Goal: Task Accomplishment & Management: Manage account settings

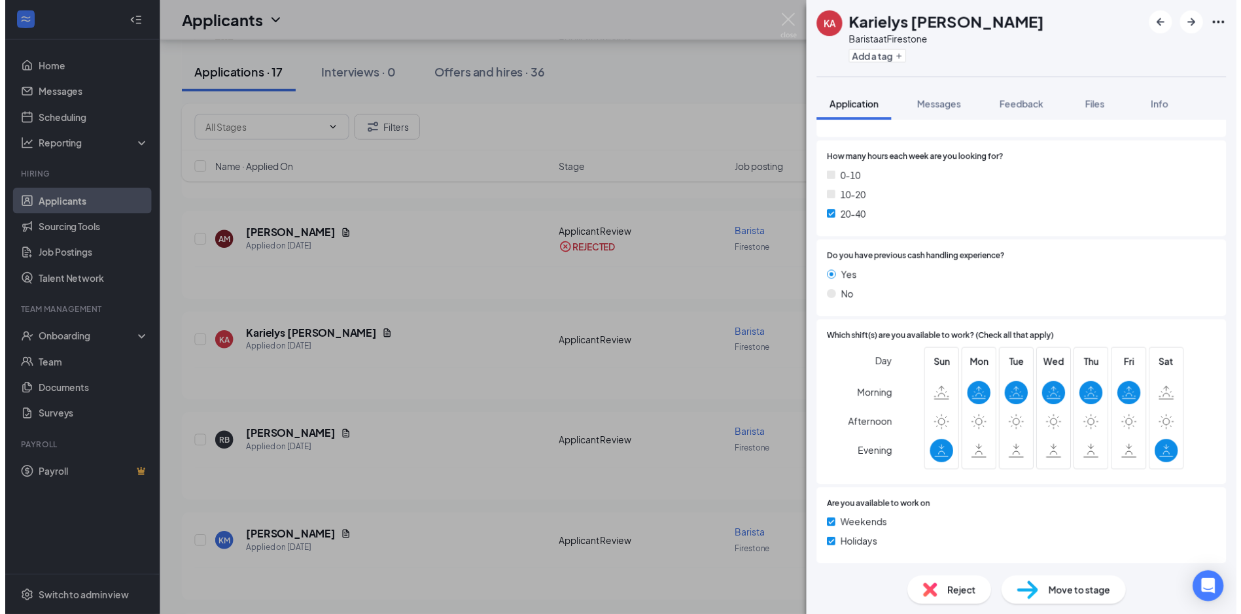
scroll to position [244, 0]
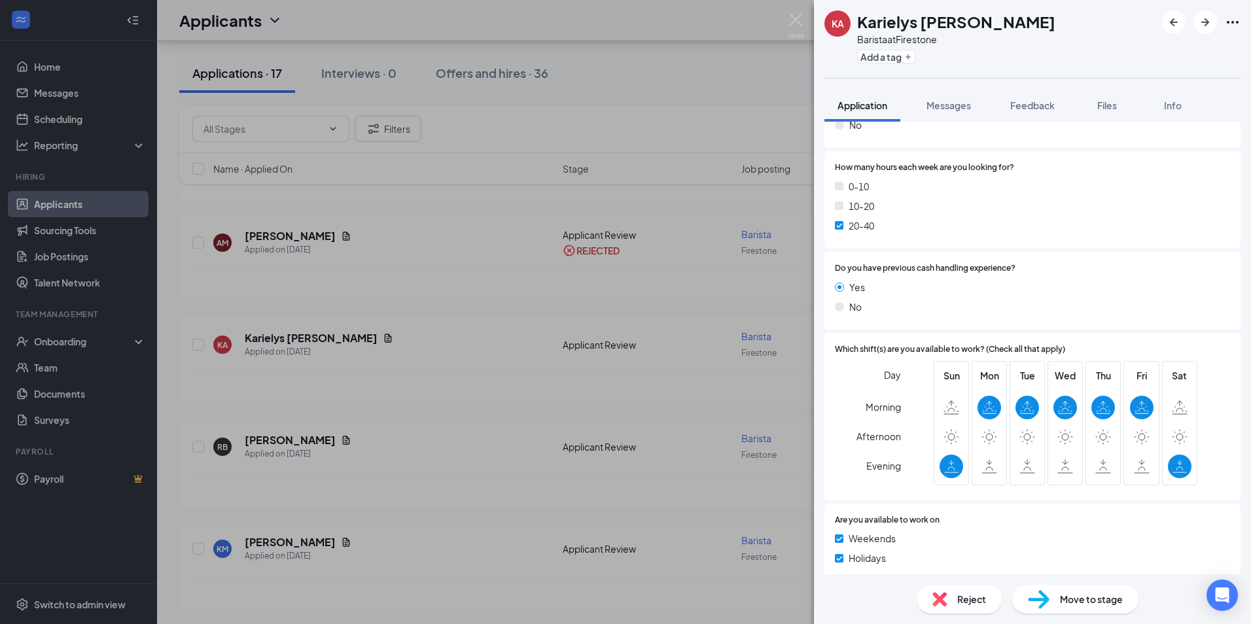
click at [171, 391] on div "KA Karielys Aponte Barista at Firestone Add a tag Application Messages Feedback…" at bounding box center [625, 312] width 1251 height 624
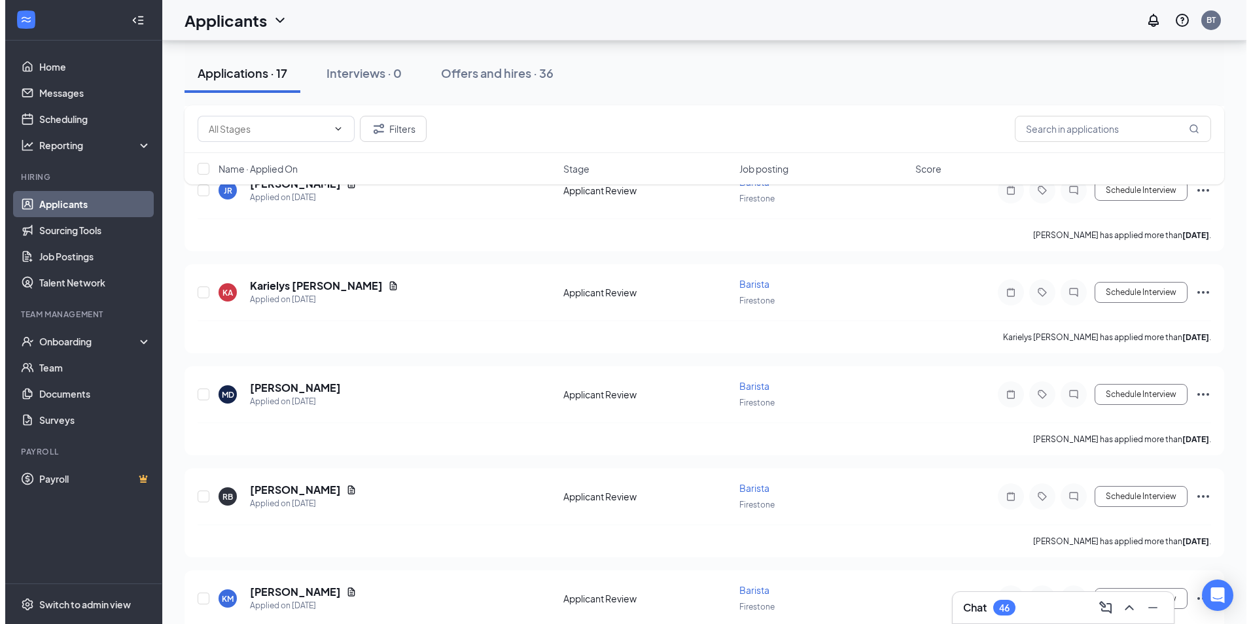
scroll to position [882, 0]
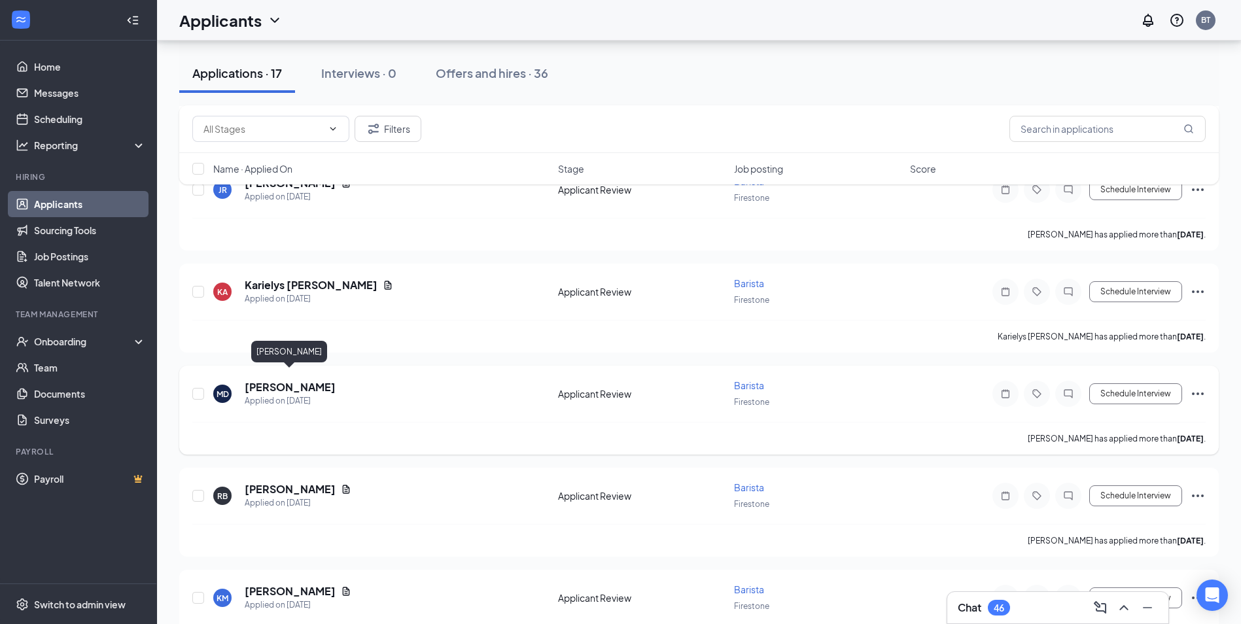
click at [289, 380] on h5 "Maddisyn Dailey" at bounding box center [290, 387] width 91 height 14
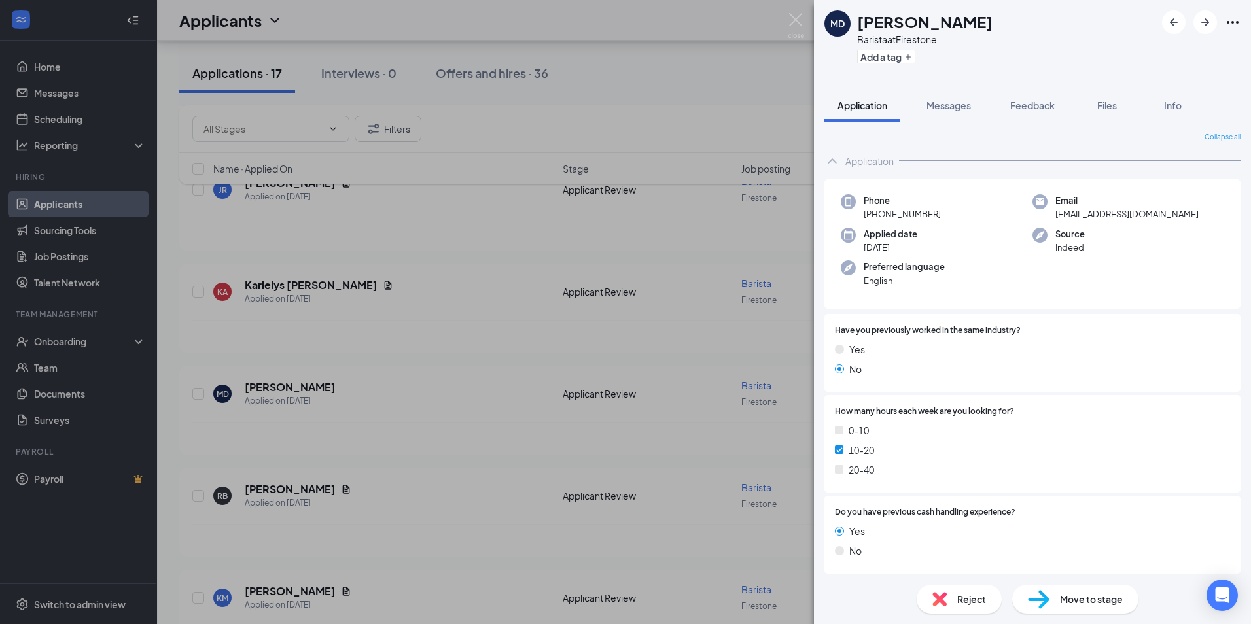
click at [188, 451] on div "MD Maddisyn Dailey Barista at Firestone Add a tag Application Messages Feedback…" at bounding box center [625, 312] width 1251 height 624
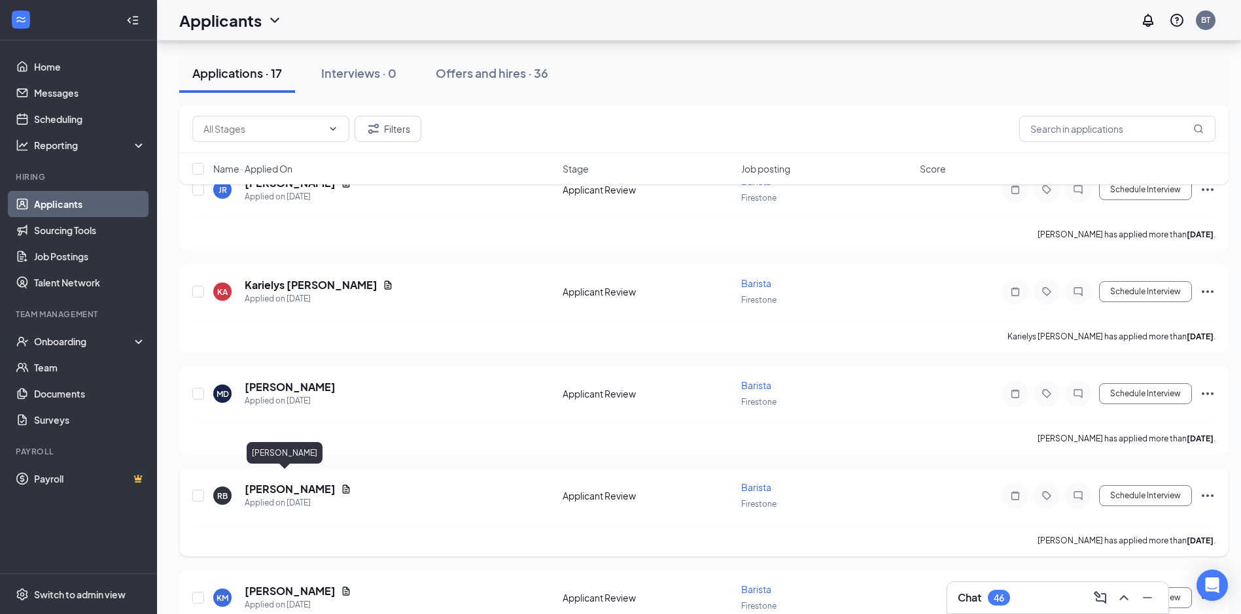
click at [262, 482] on h5 "Ryan Buell" at bounding box center [290, 489] width 91 height 14
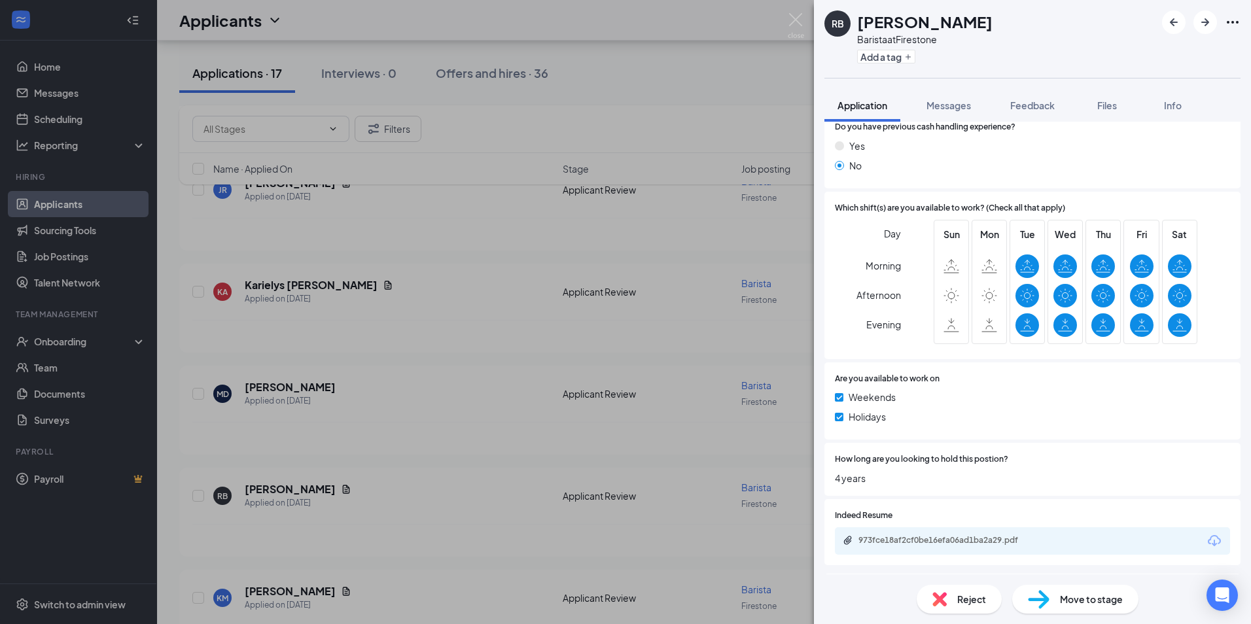
scroll to position [468, 0]
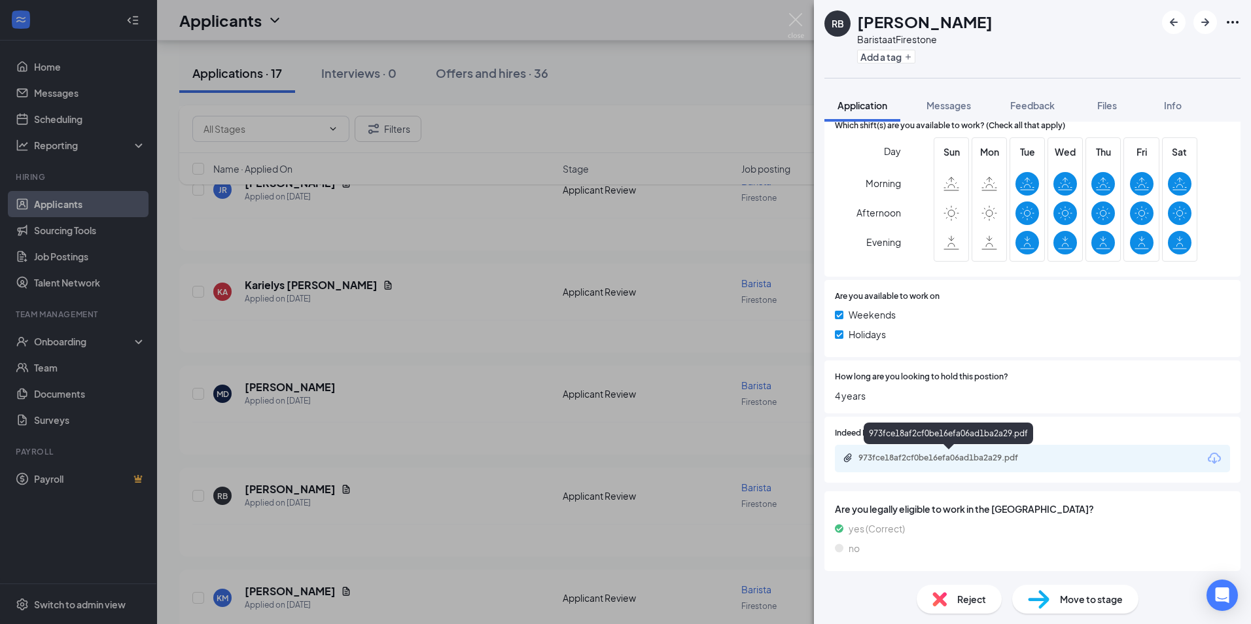
click at [947, 458] on div "973fce18af2cf0be16efa06ad1ba2a29.pdf" at bounding box center [949, 458] width 183 height 10
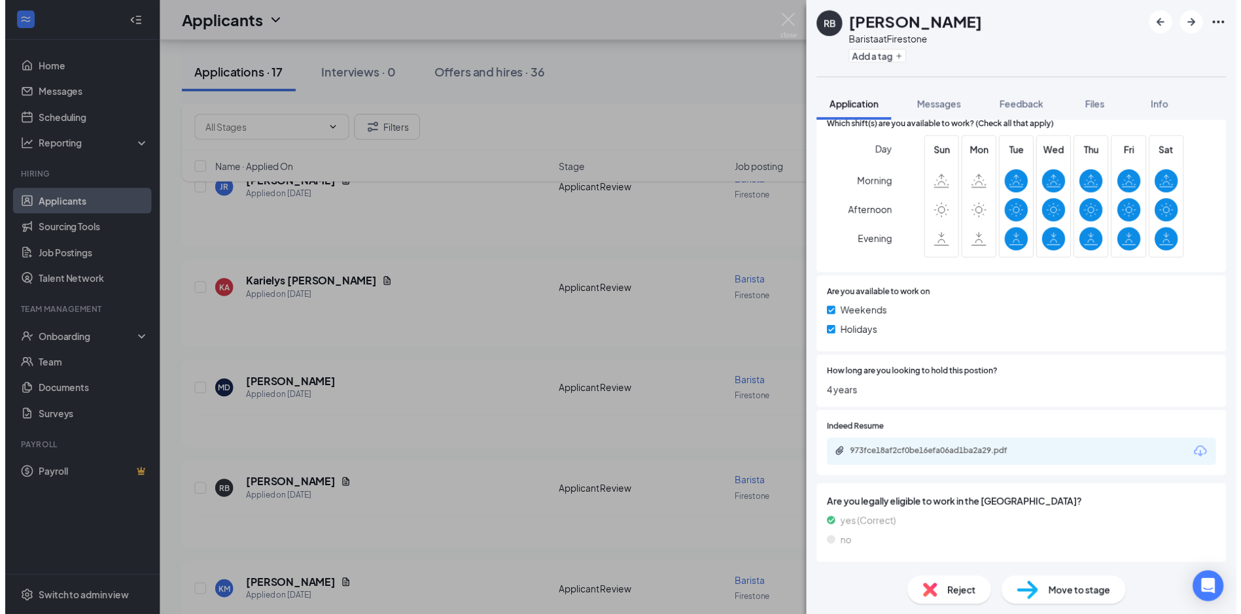
scroll to position [462, 0]
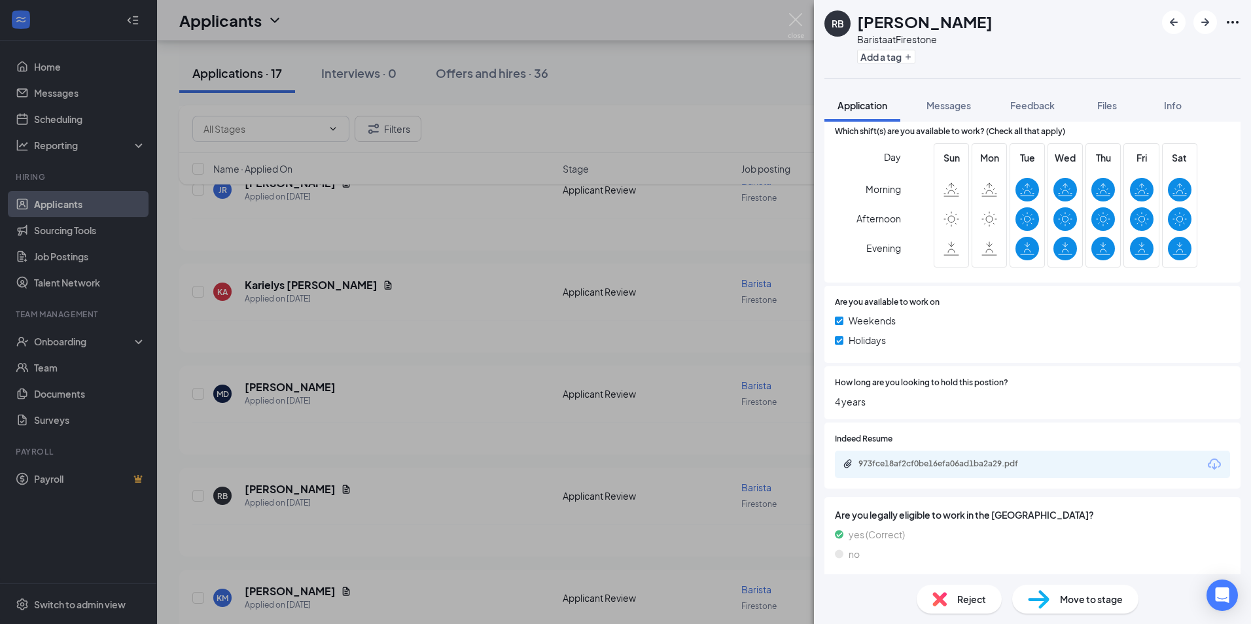
click at [174, 365] on div "RB Ryan Buell Barista at Firestone Add a tag Application Messages Feedback File…" at bounding box center [625, 312] width 1251 height 624
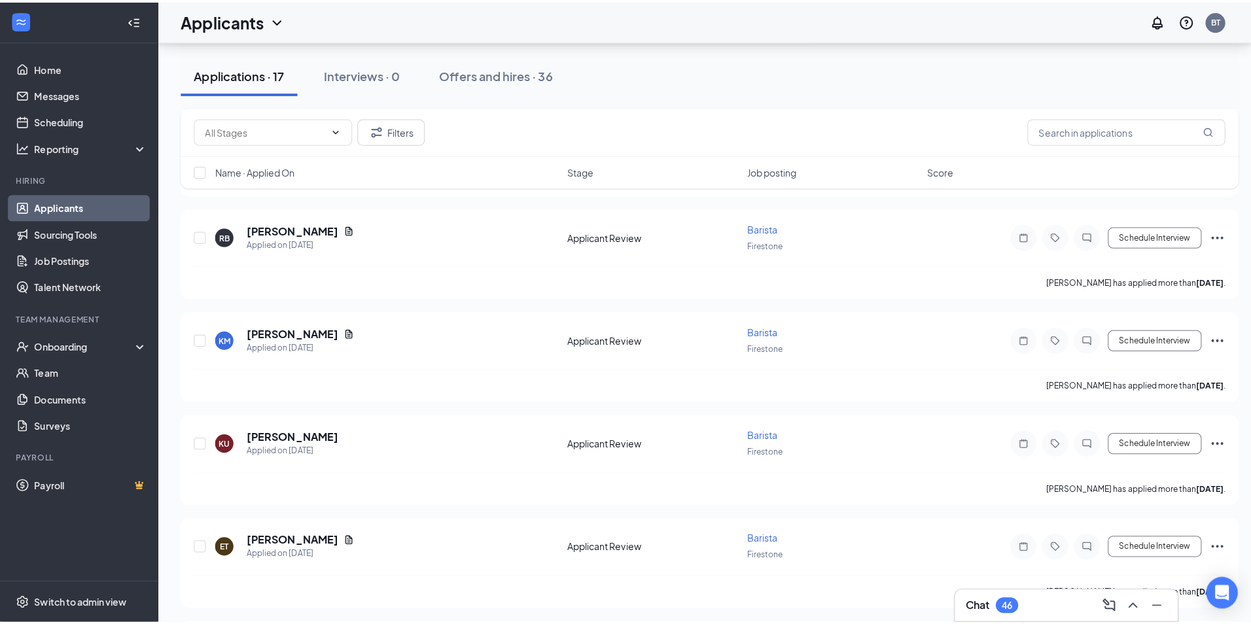
scroll to position [1146, 0]
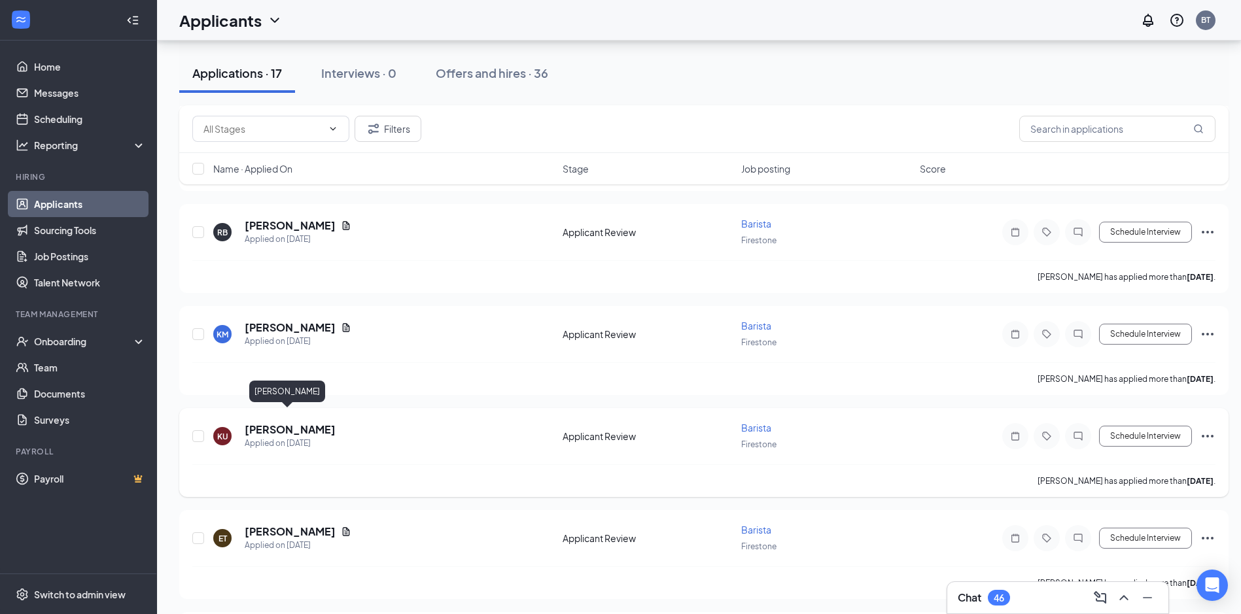
click at [279, 423] on h5 "[PERSON_NAME]" at bounding box center [290, 430] width 91 height 14
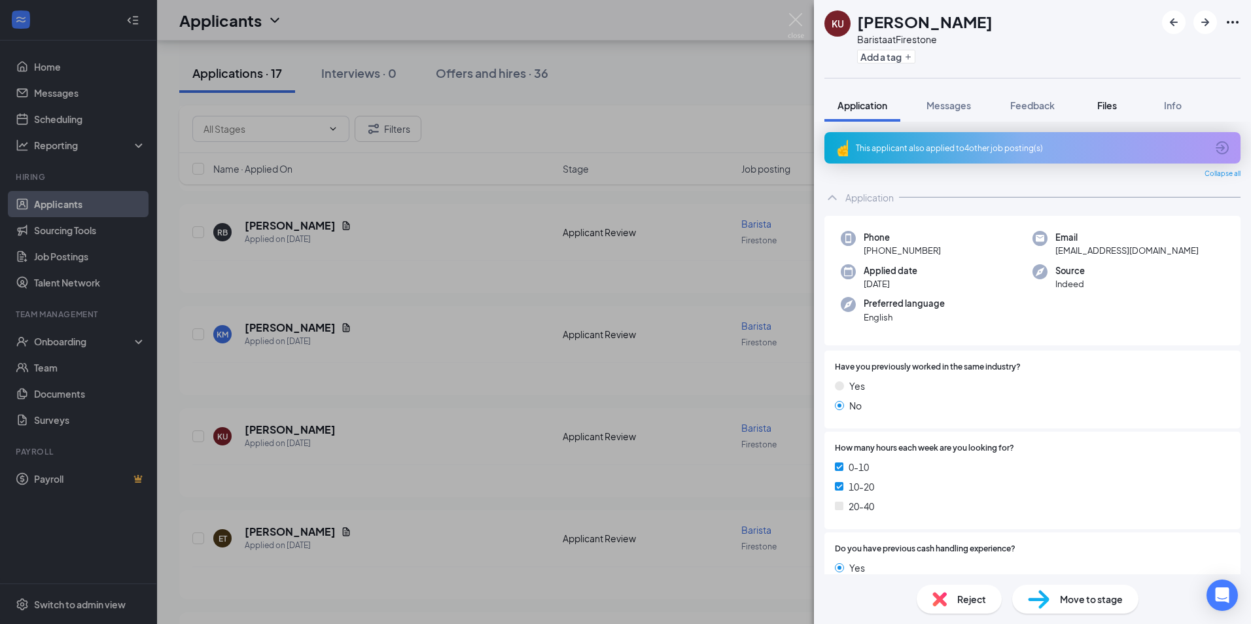
click at [1108, 104] on span "Files" at bounding box center [1107, 105] width 20 height 12
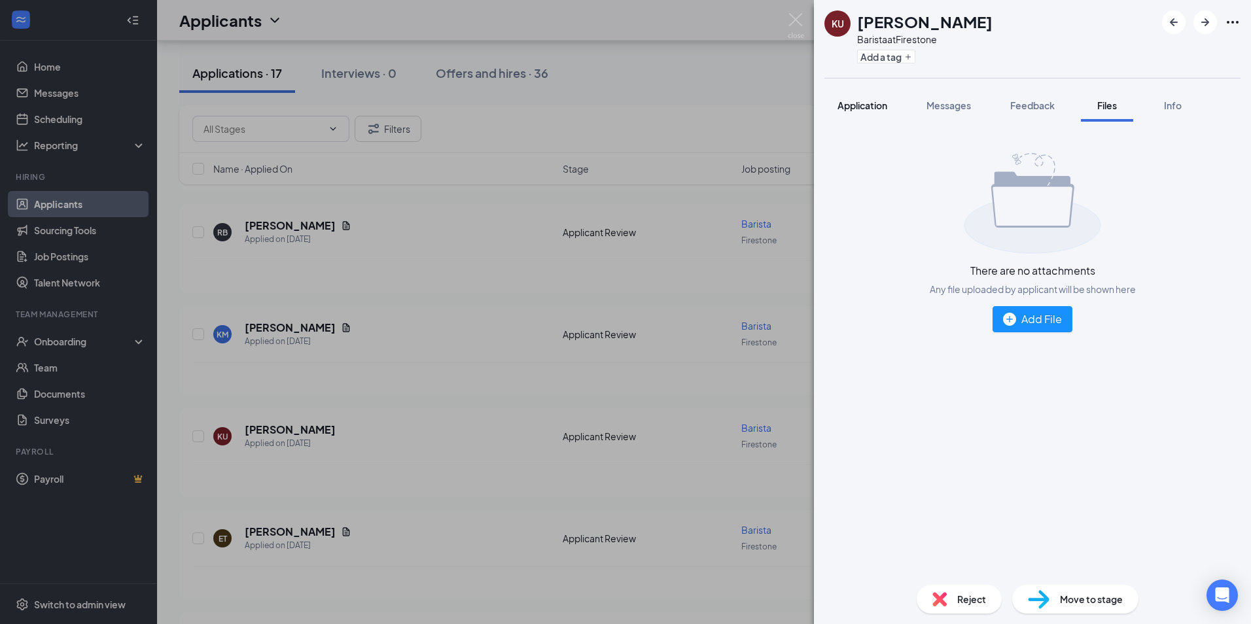
click at [874, 106] on span "Application" at bounding box center [863, 105] width 50 height 12
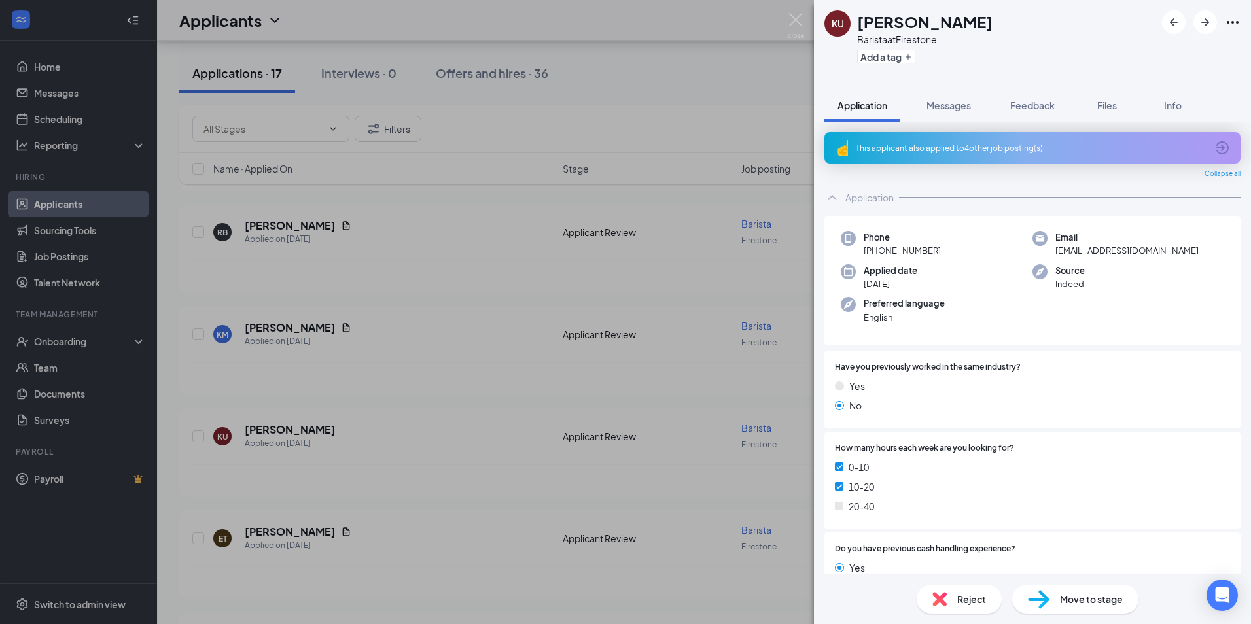
click at [279, 512] on div "KU Kayla Uemura Barista at Firestone Add a tag Application Messages Feedback Fi…" at bounding box center [625, 312] width 1251 height 624
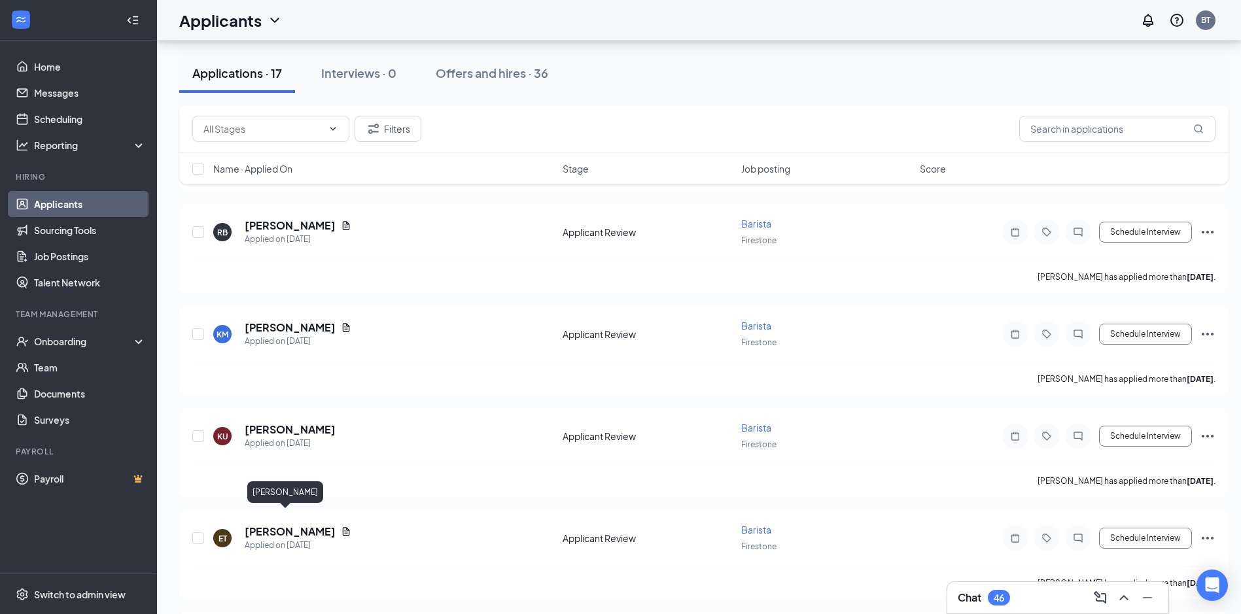
click at [279, 525] on h5 "Eden Trode" at bounding box center [290, 532] width 91 height 14
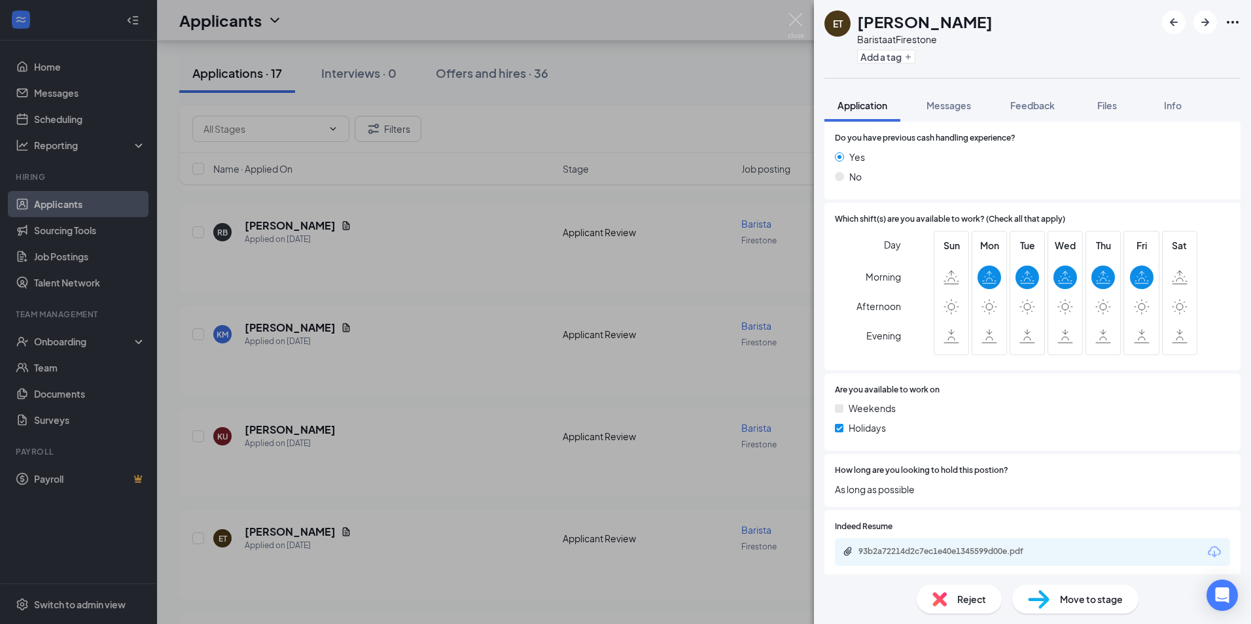
scroll to position [504, 0]
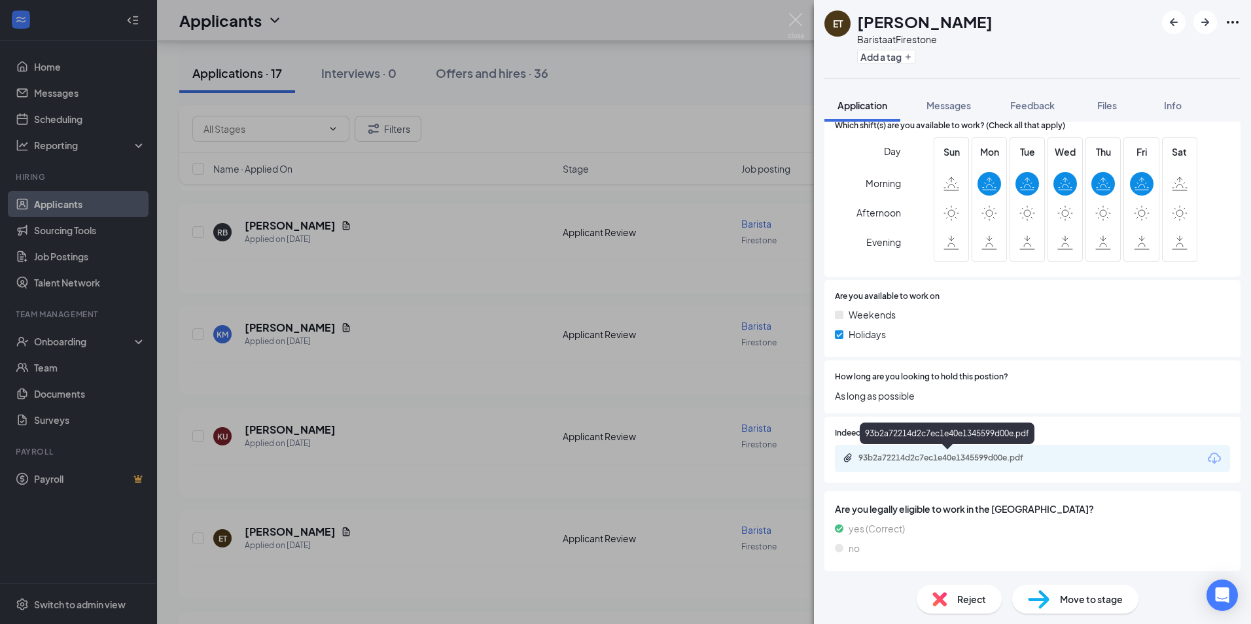
click at [927, 458] on div "93b2a72214d2c7ec1e40e1345599d00e.pdf" at bounding box center [949, 458] width 183 height 10
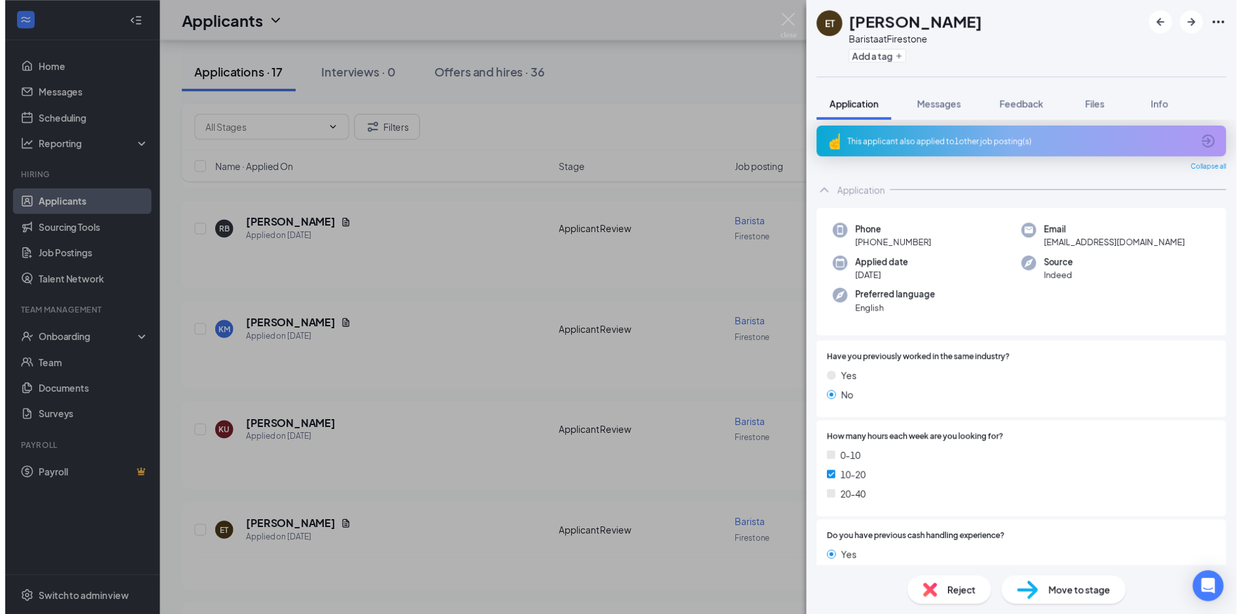
scroll to position [0, 0]
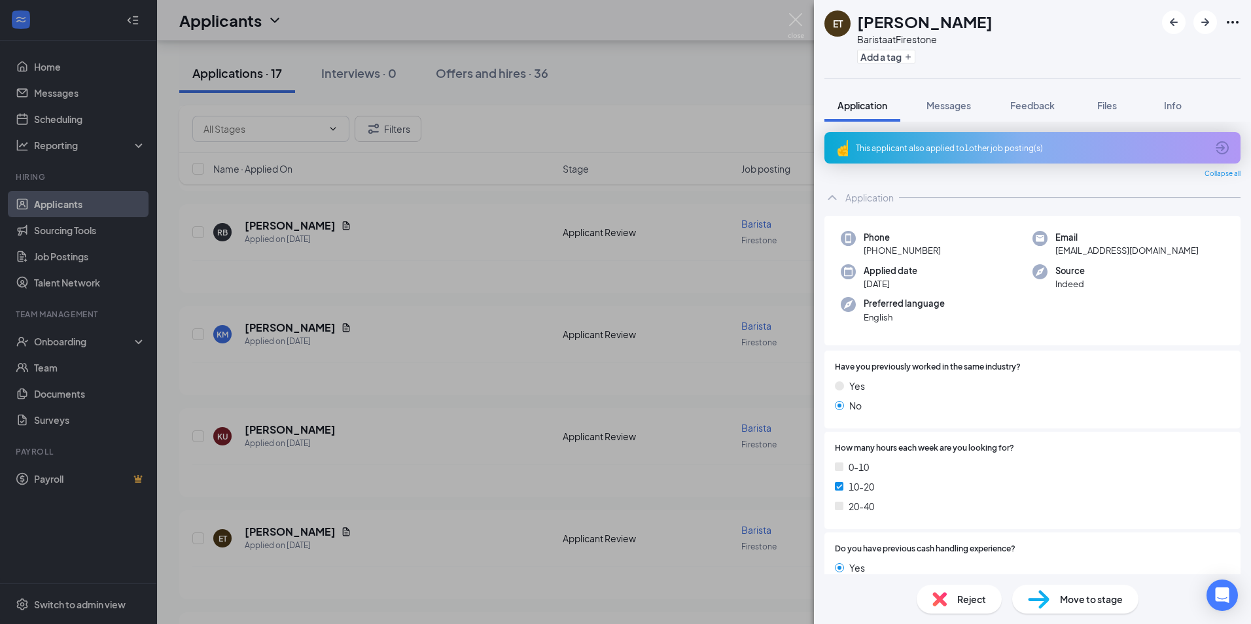
click at [170, 480] on div "ET Eden Trode Barista at Firestone Add a tag Application Messages Feedback File…" at bounding box center [625, 312] width 1251 height 624
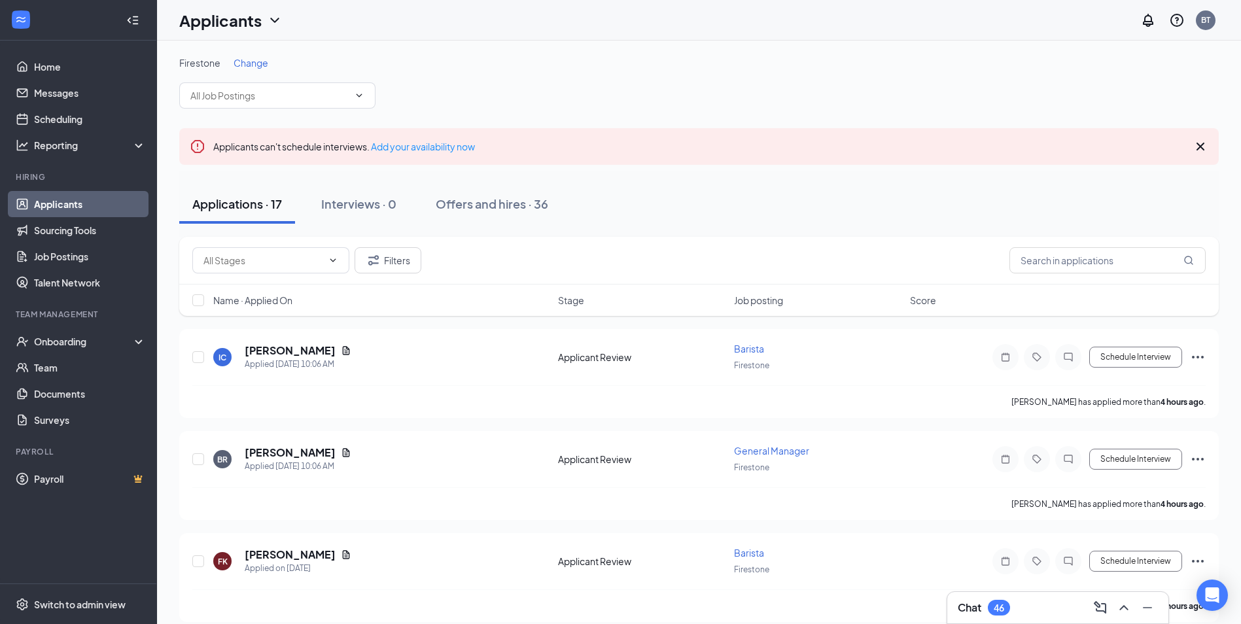
click at [258, 61] on span "Change" at bounding box center [251, 63] width 35 height 12
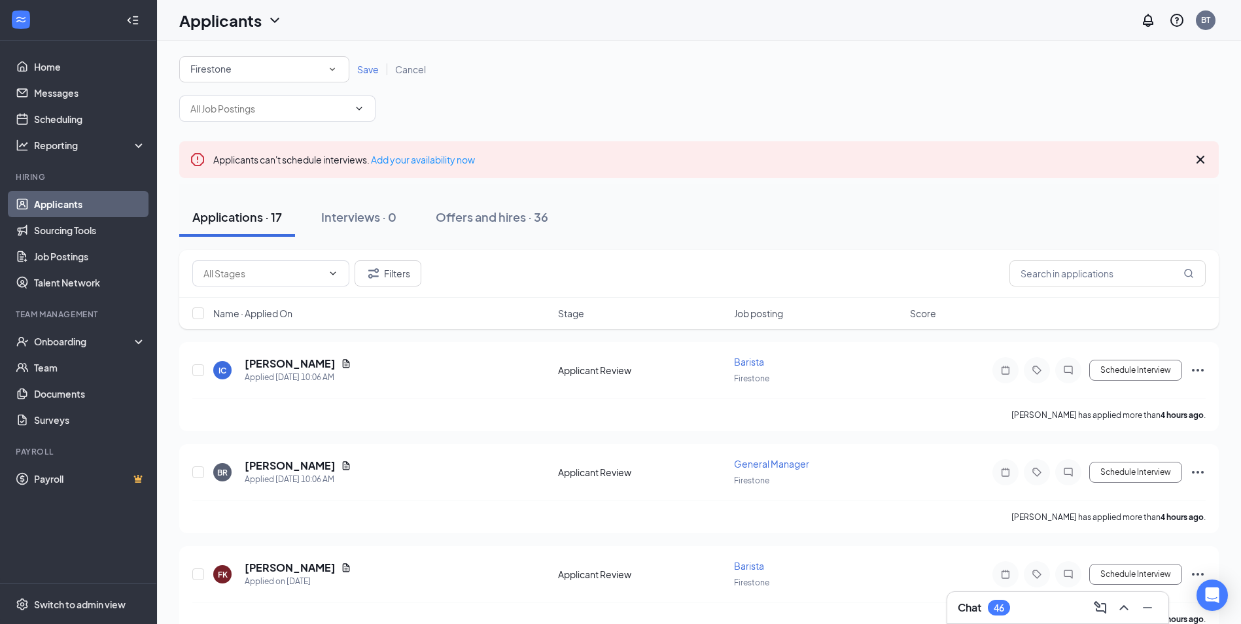
click at [326, 68] on div "Firestone" at bounding box center [264, 70] width 148 height 16
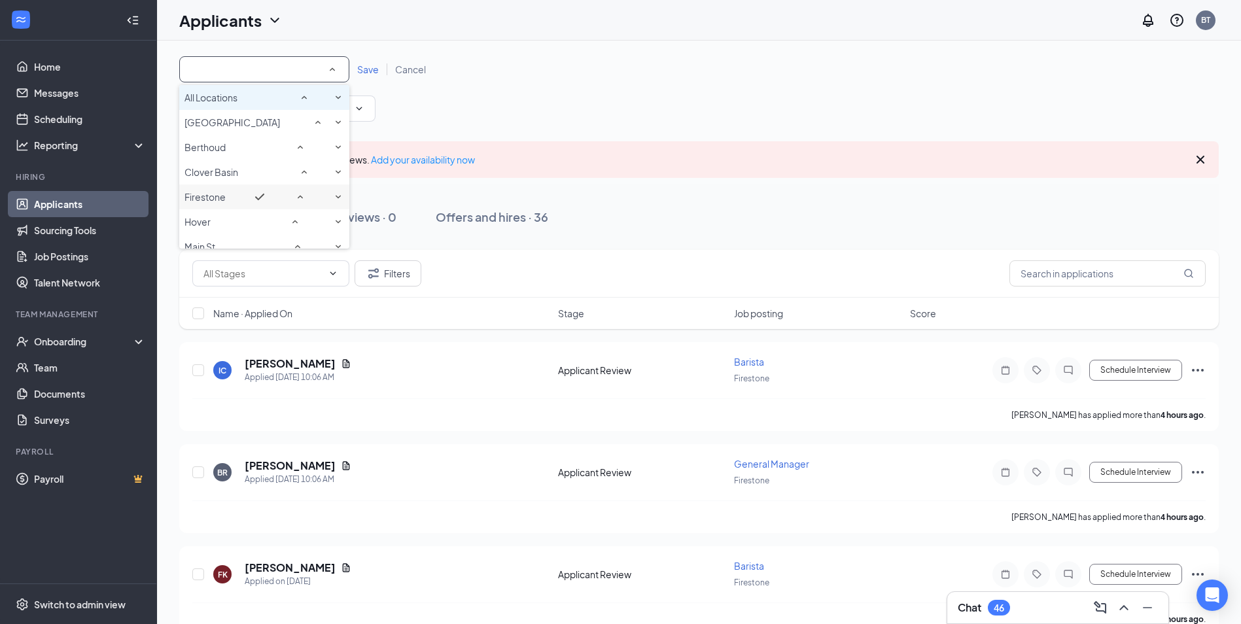
click at [238, 104] on span "All Locations" at bounding box center [211, 97] width 53 height 13
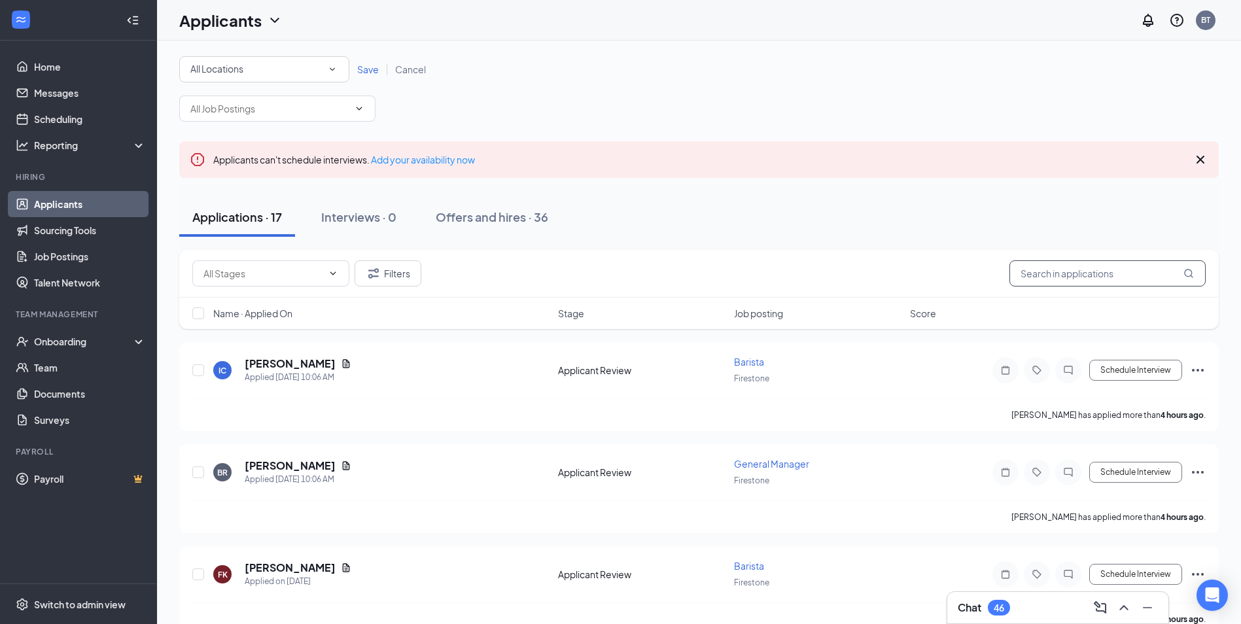
click at [1084, 283] on input "text" at bounding box center [1108, 273] width 196 height 26
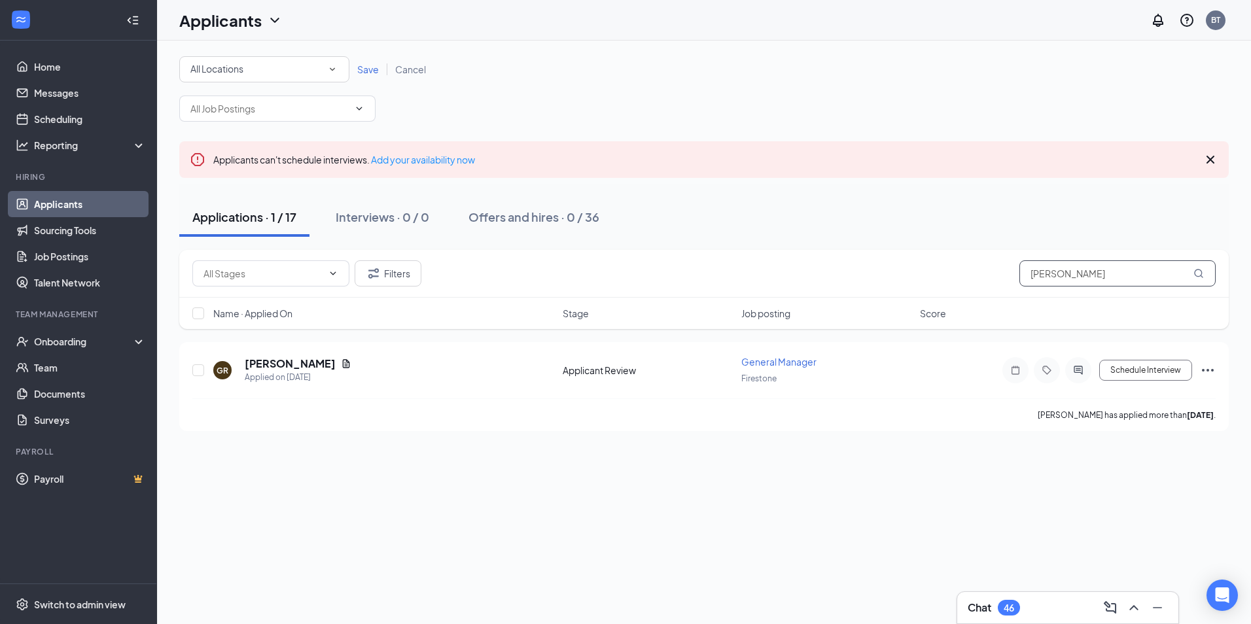
click at [1044, 270] on input "gabriel" at bounding box center [1117, 273] width 196 height 26
type input "\"
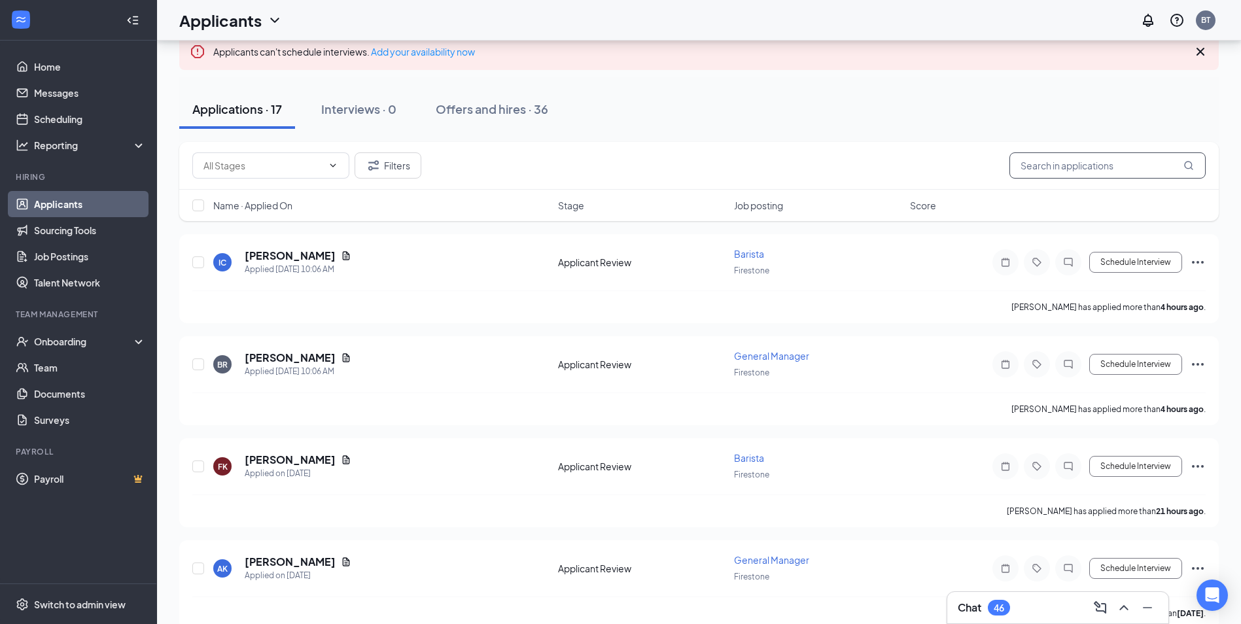
scroll to position [99, 0]
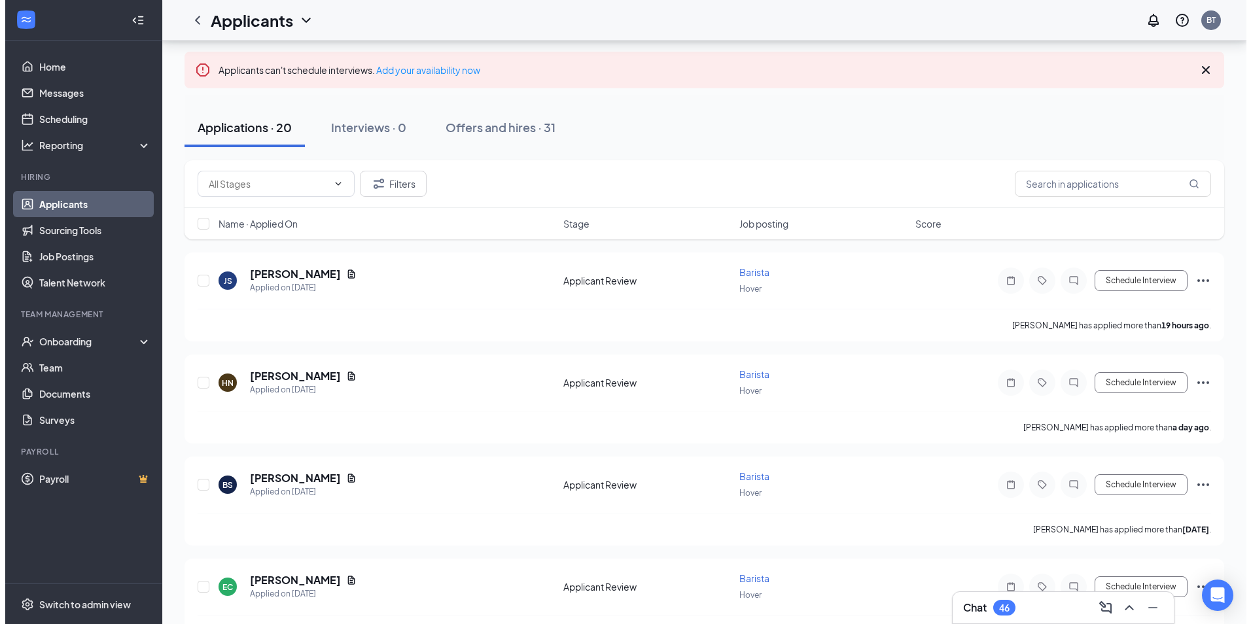
scroll to position [92, 0]
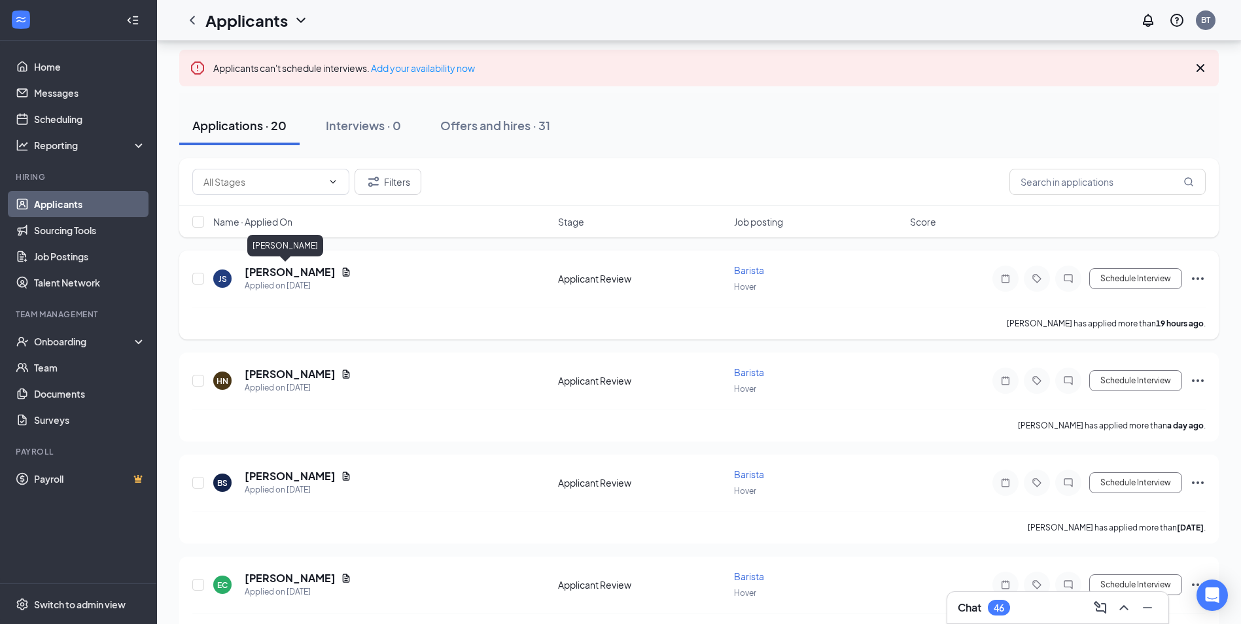
click at [291, 276] on h5 "[PERSON_NAME]" at bounding box center [290, 272] width 91 height 14
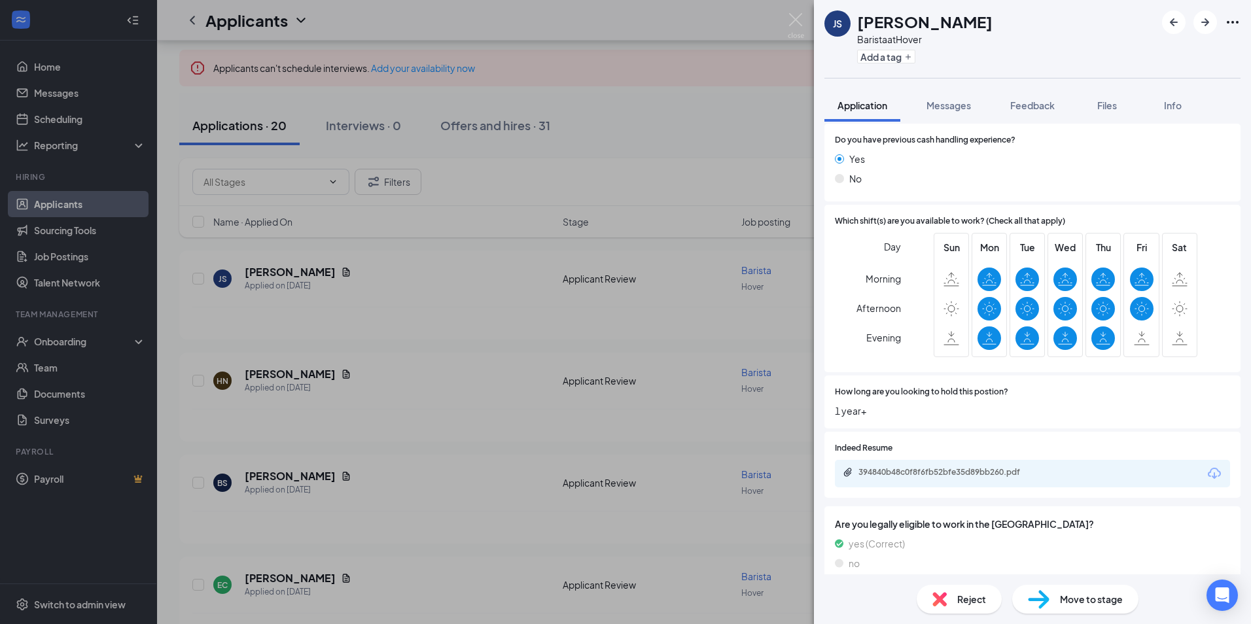
scroll to position [387, 0]
click at [299, 349] on div "[PERSON_NAME] at Hover Add a tag Application Messages Feedback Files Info Colla…" at bounding box center [625, 312] width 1251 height 624
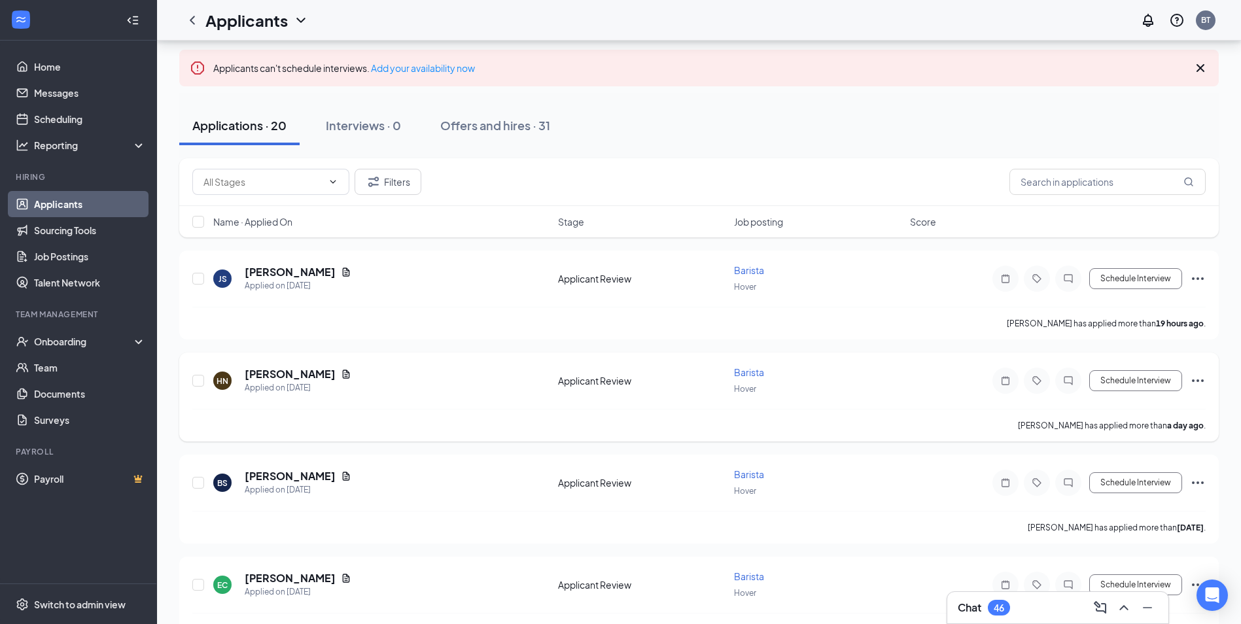
click at [308, 371] on h5 "[PERSON_NAME]" at bounding box center [290, 374] width 91 height 14
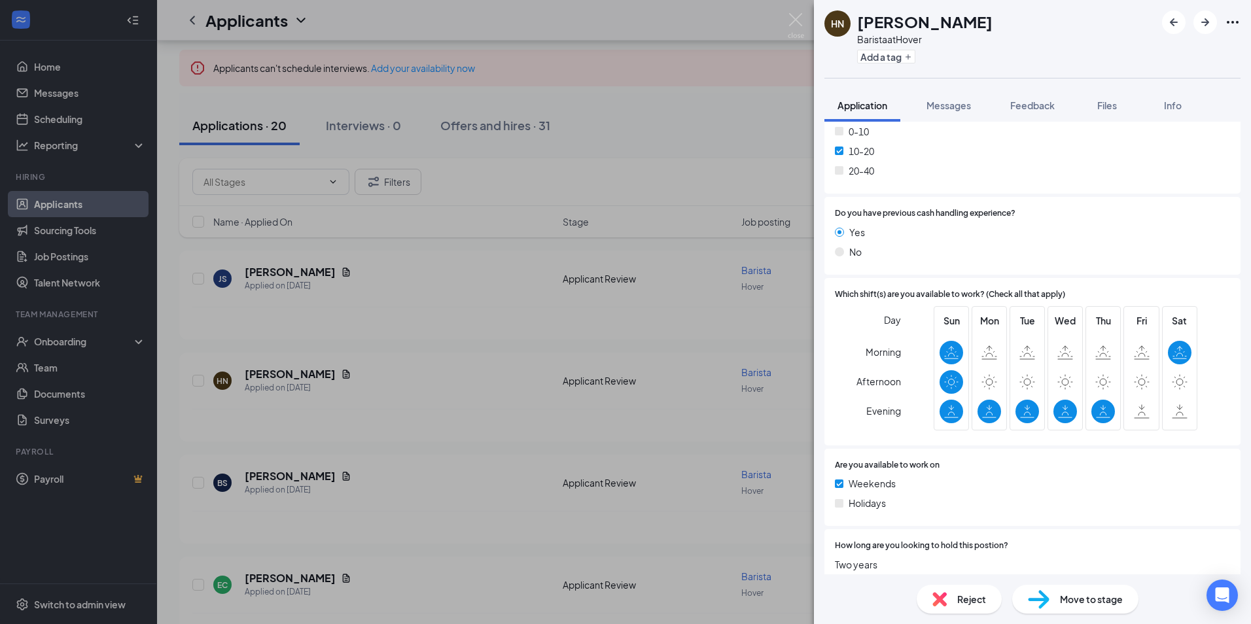
scroll to position [468, 0]
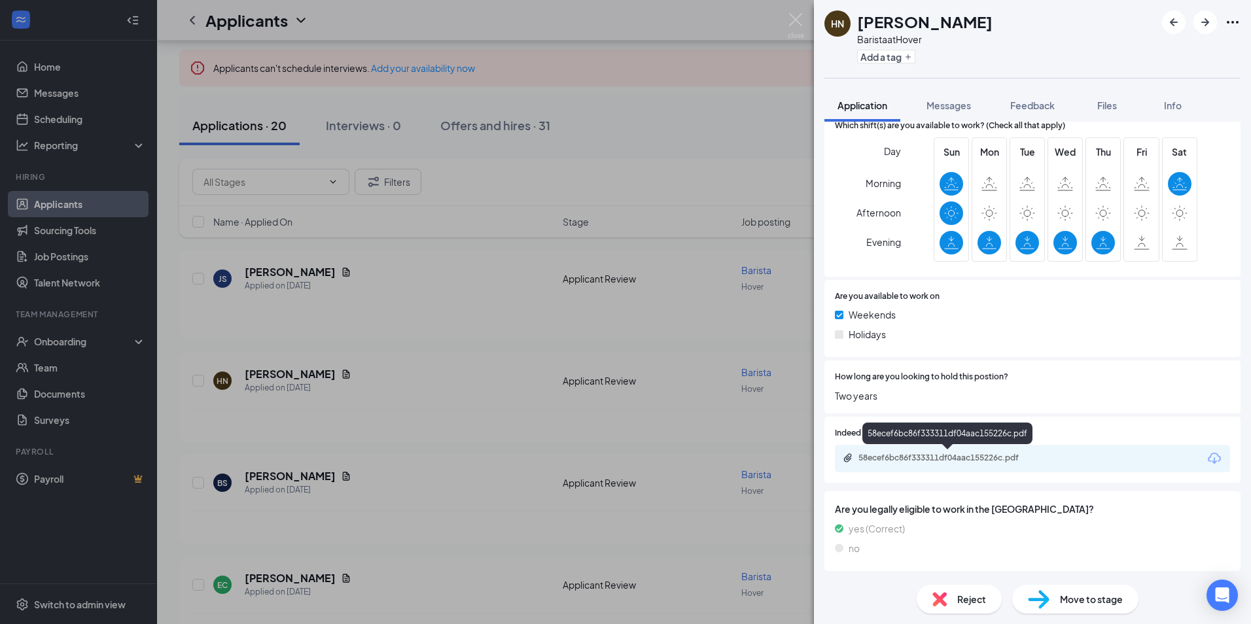
click at [961, 458] on div "58ecef6bc86f333311df04aac155226c.pdf" at bounding box center [949, 458] width 183 height 10
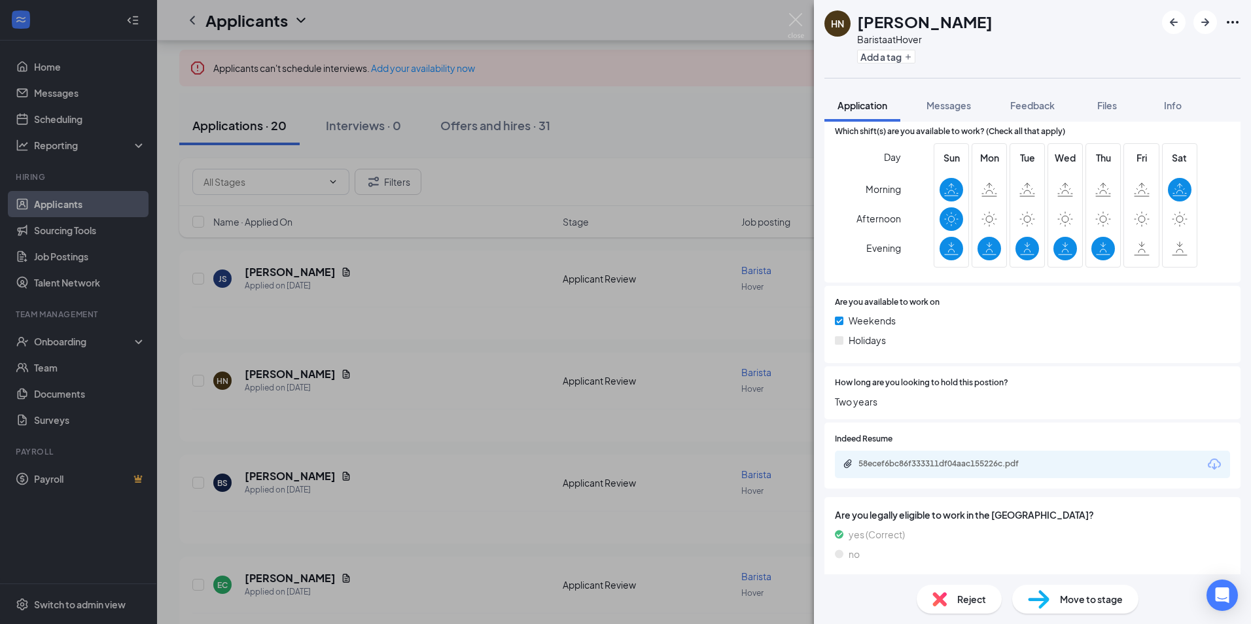
click at [172, 359] on div "[PERSON_NAME] Barista at Hover Add a tag Application Messages Feedback Files In…" at bounding box center [625, 312] width 1251 height 624
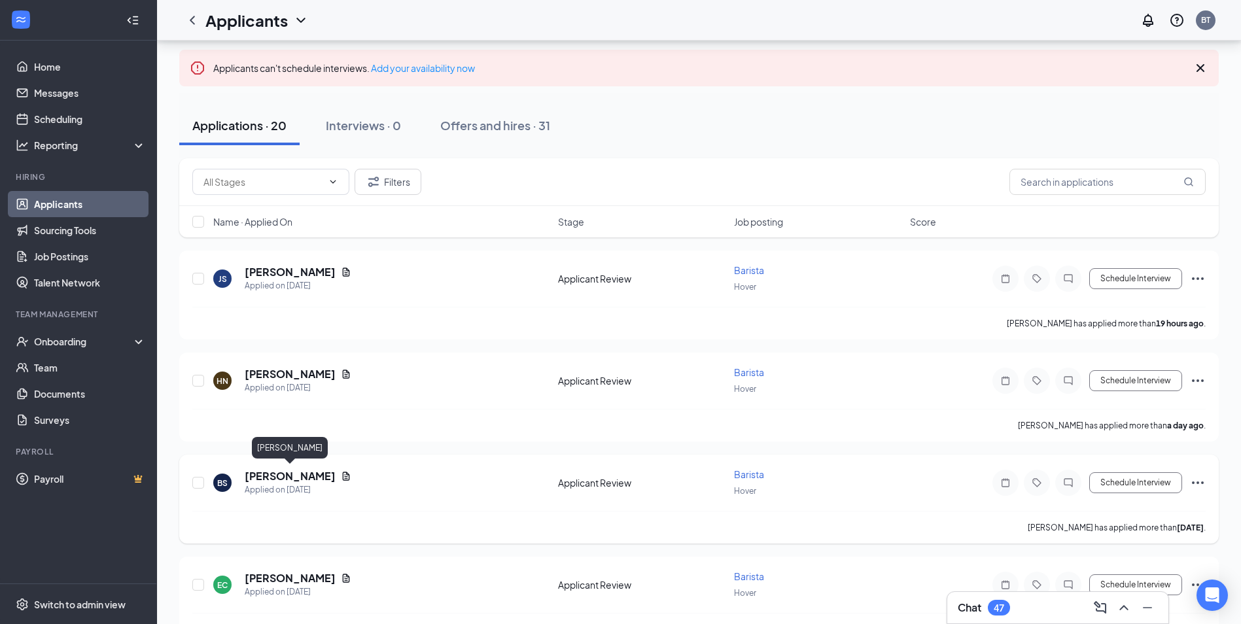
click at [283, 472] on h5 "[PERSON_NAME]" at bounding box center [290, 476] width 91 height 14
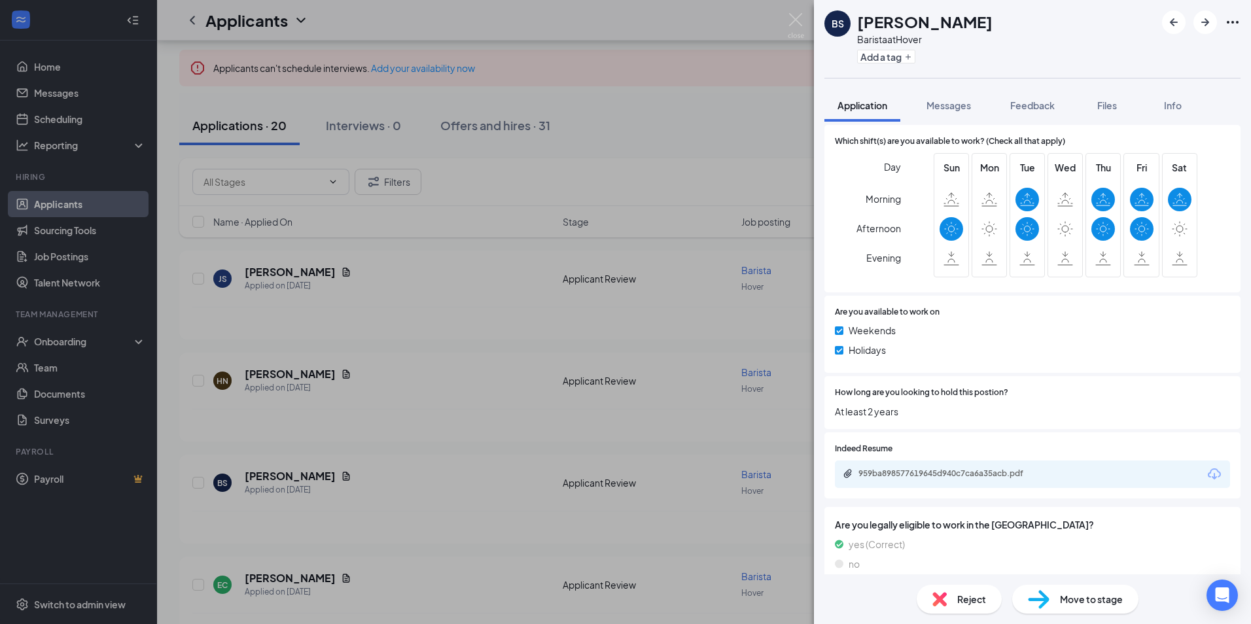
scroll to position [468, 0]
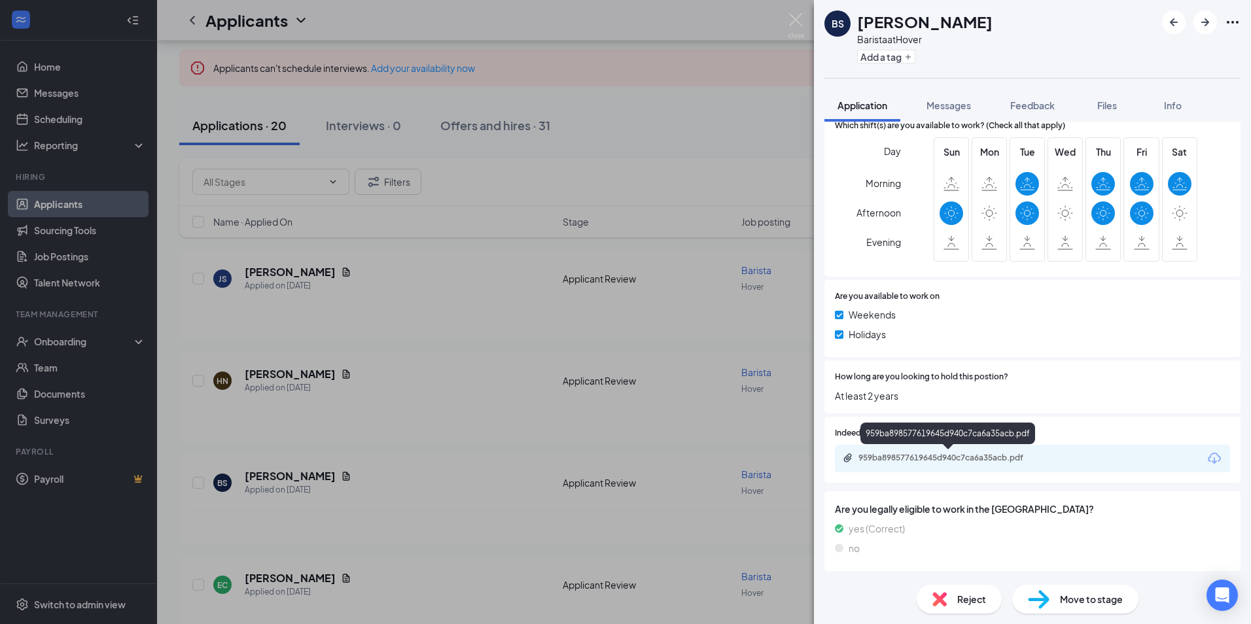
click at [927, 457] on div "959ba898577619645d940c7ca6a35acb.pdf" at bounding box center [949, 458] width 183 height 10
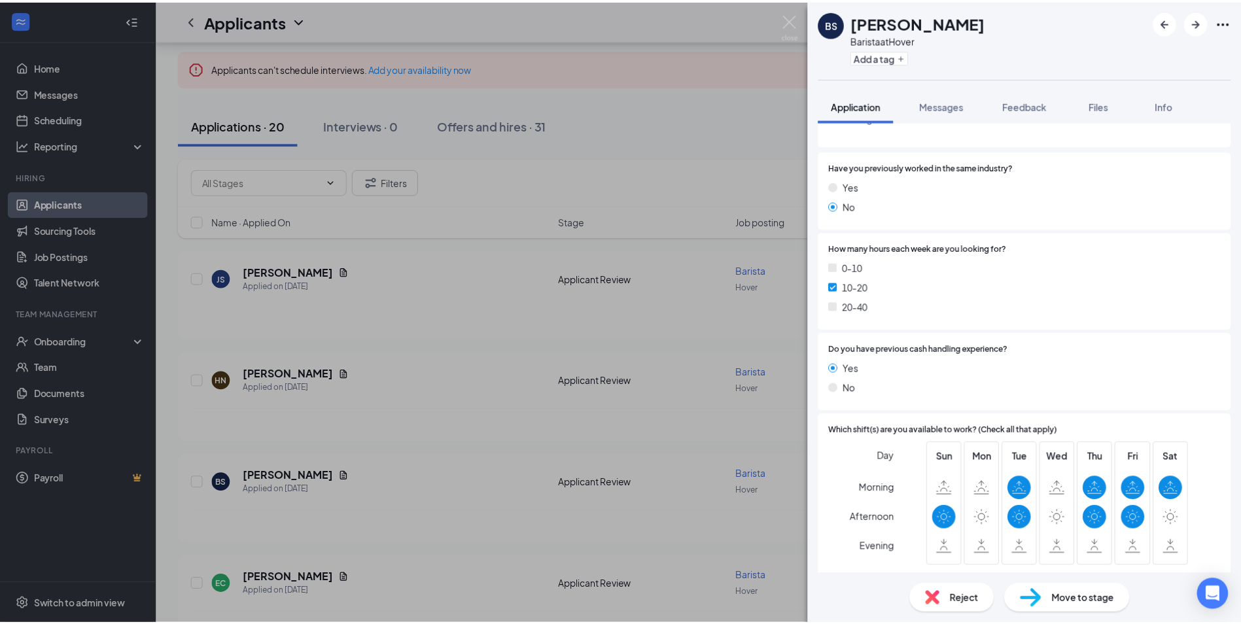
scroll to position [162, 0]
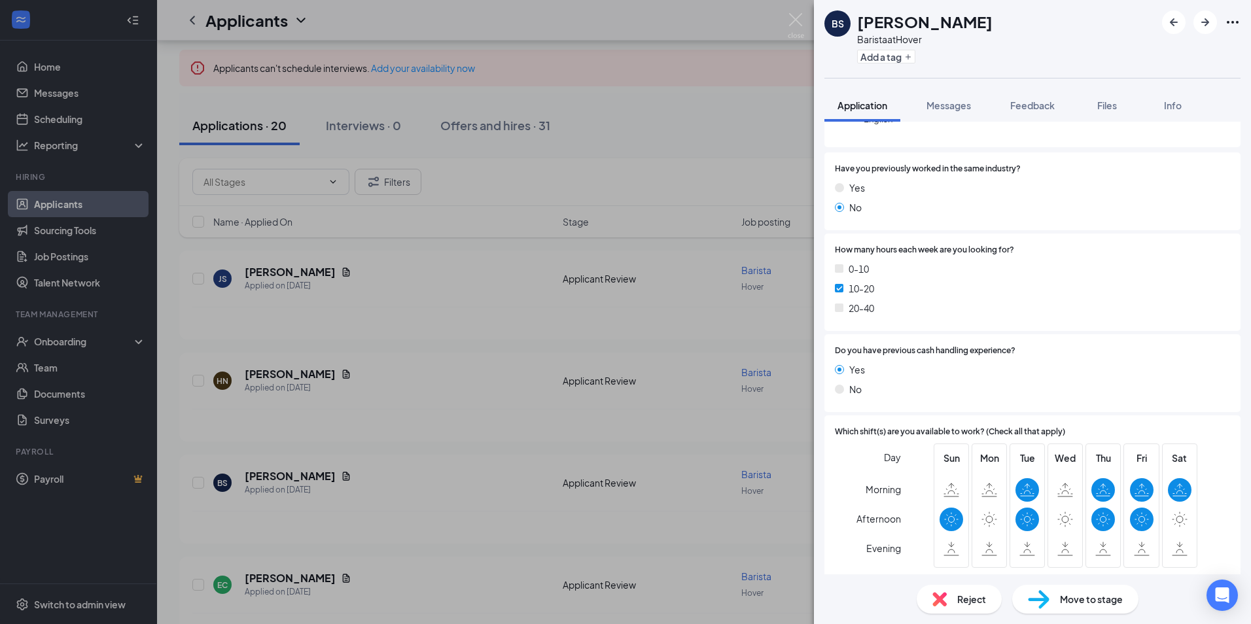
click at [175, 302] on div "BS Brooklyn [PERSON_NAME] Barista at Hover Add a tag Application Messages Feedb…" at bounding box center [625, 312] width 1251 height 624
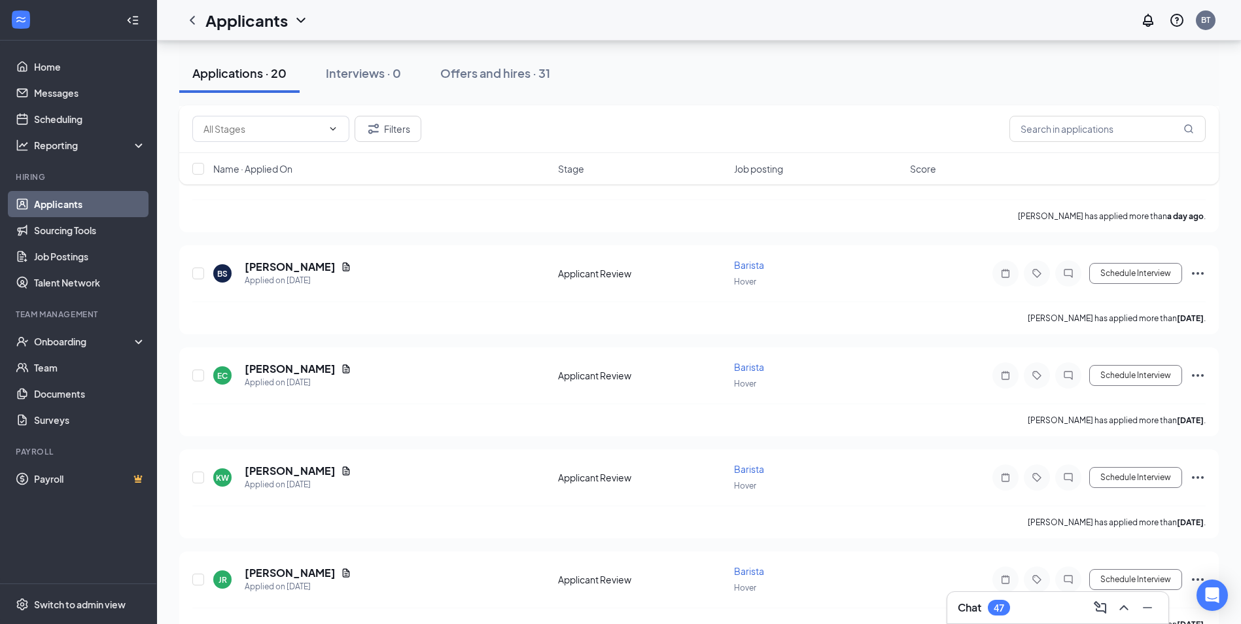
scroll to position [302, 0]
click at [56, 203] on link "Applicants" at bounding box center [90, 204] width 112 height 26
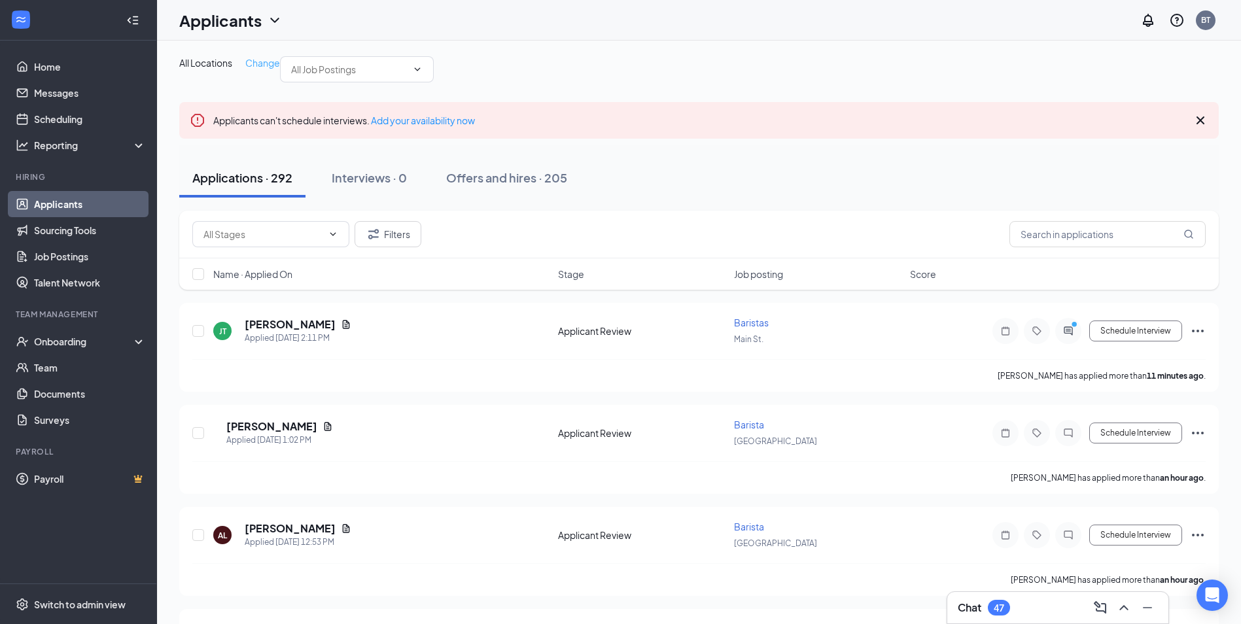
click at [267, 62] on span "Change" at bounding box center [262, 63] width 35 height 12
click at [248, 66] on div "All Locations" at bounding box center [216, 65] width 63 height 16
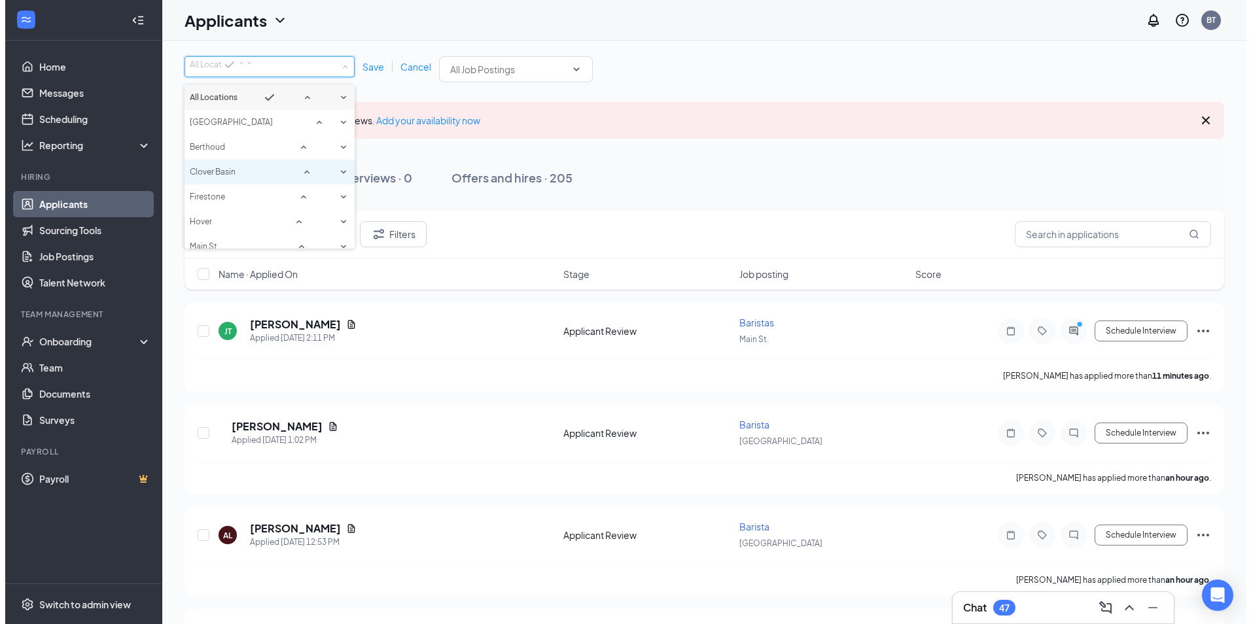
scroll to position [119, 0]
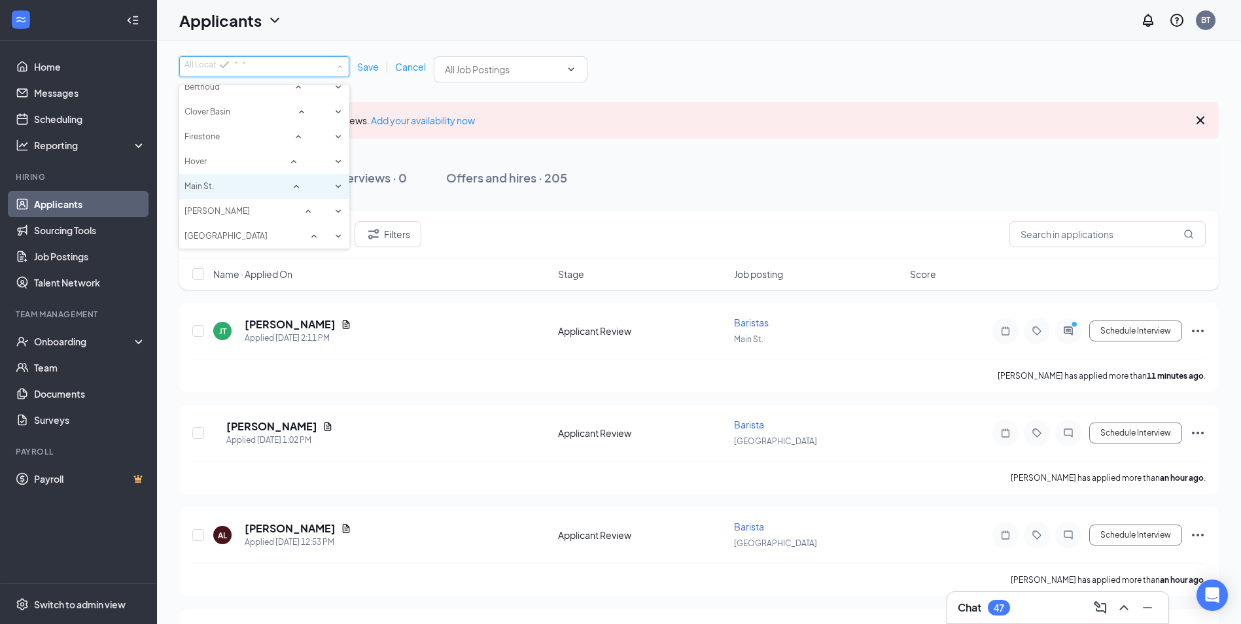
click at [207, 181] on span "Main St." at bounding box center [199, 186] width 29 height 10
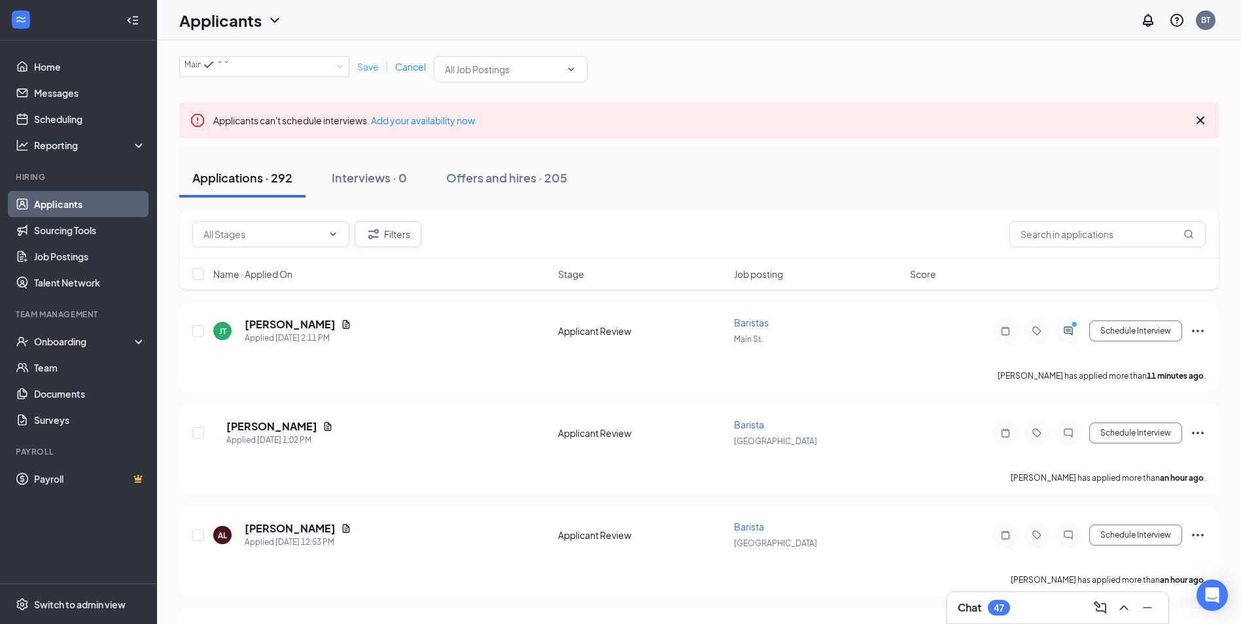
click at [368, 68] on span "Save" at bounding box center [368, 67] width 22 height 12
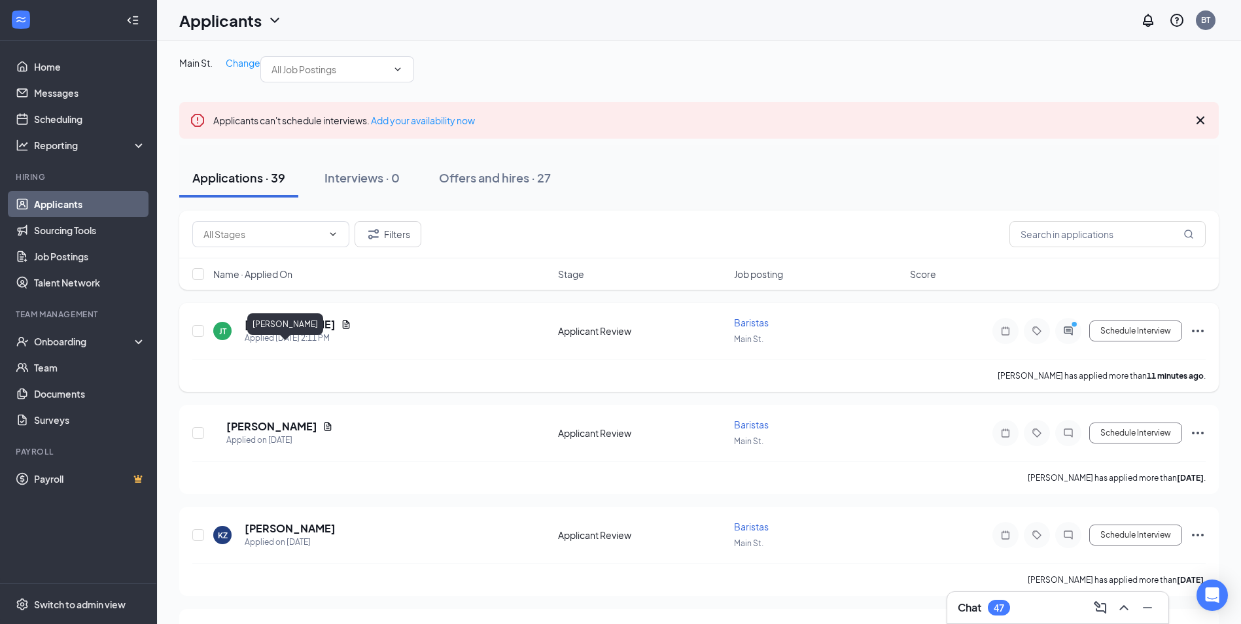
click at [274, 332] on h5 "[PERSON_NAME]" at bounding box center [290, 324] width 91 height 14
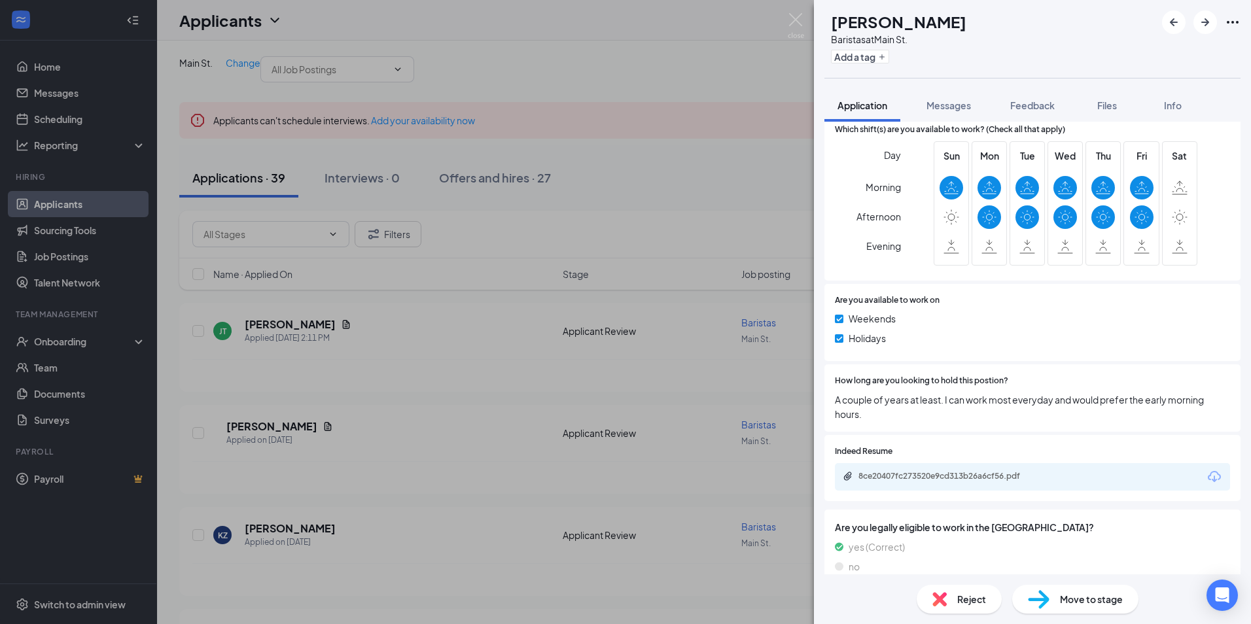
scroll to position [482, 0]
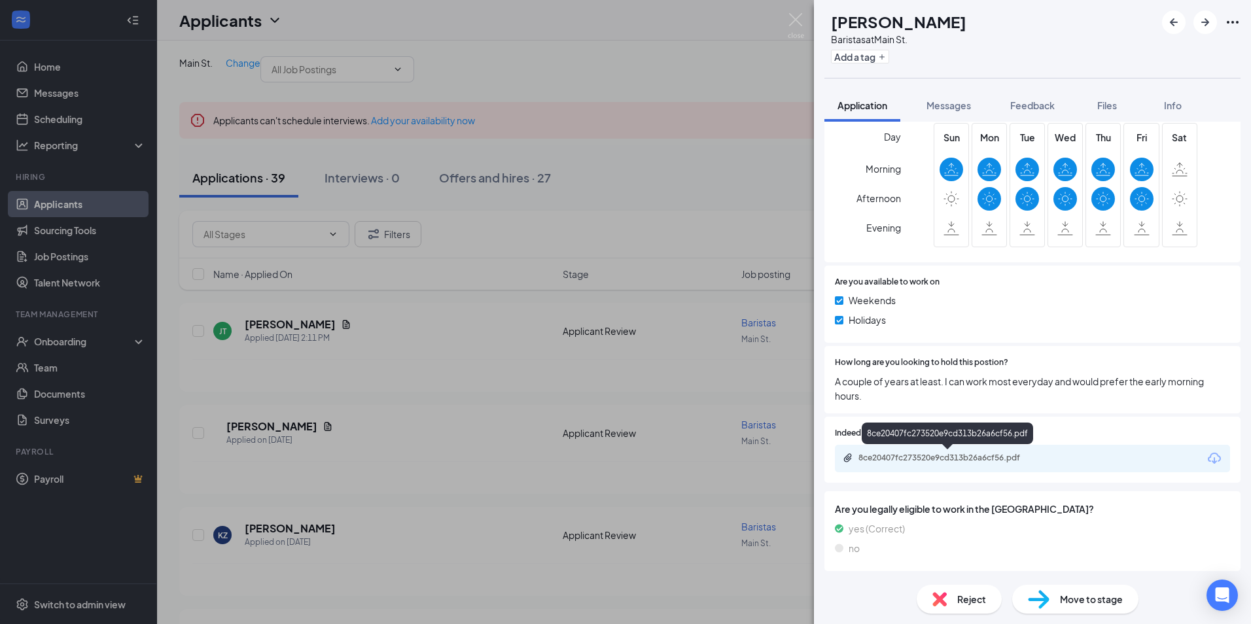
click at [949, 457] on div "8ce20407fc273520e9cd313b26a6cf56.pdf" at bounding box center [949, 458] width 183 height 10
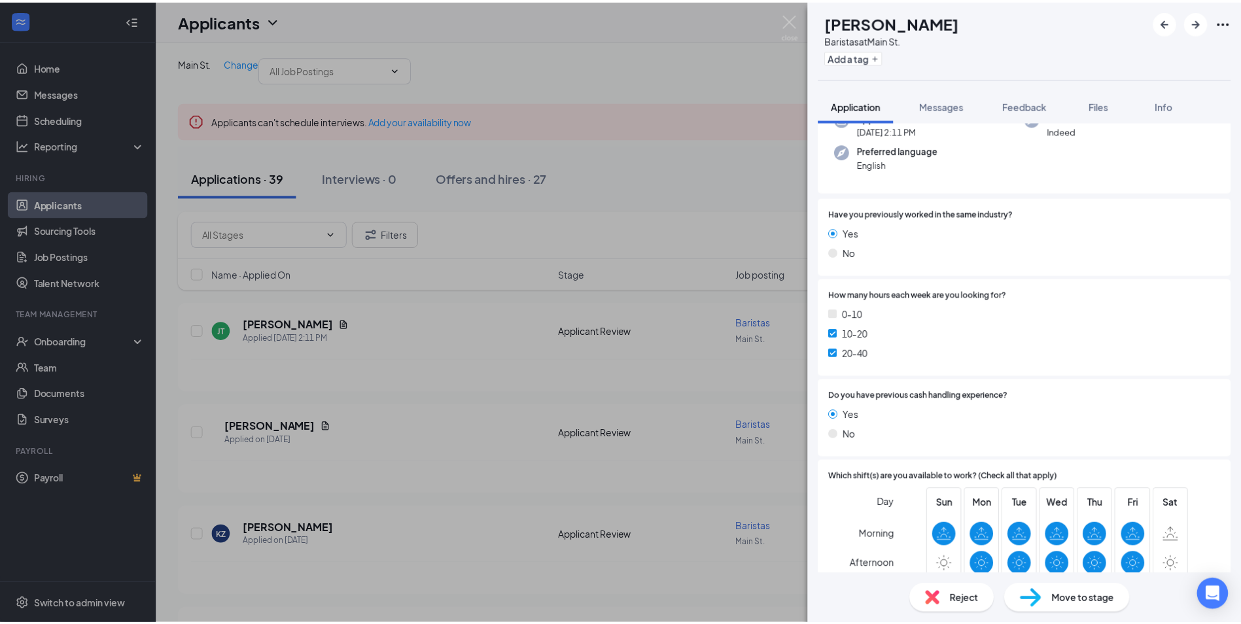
scroll to position [0, 0]
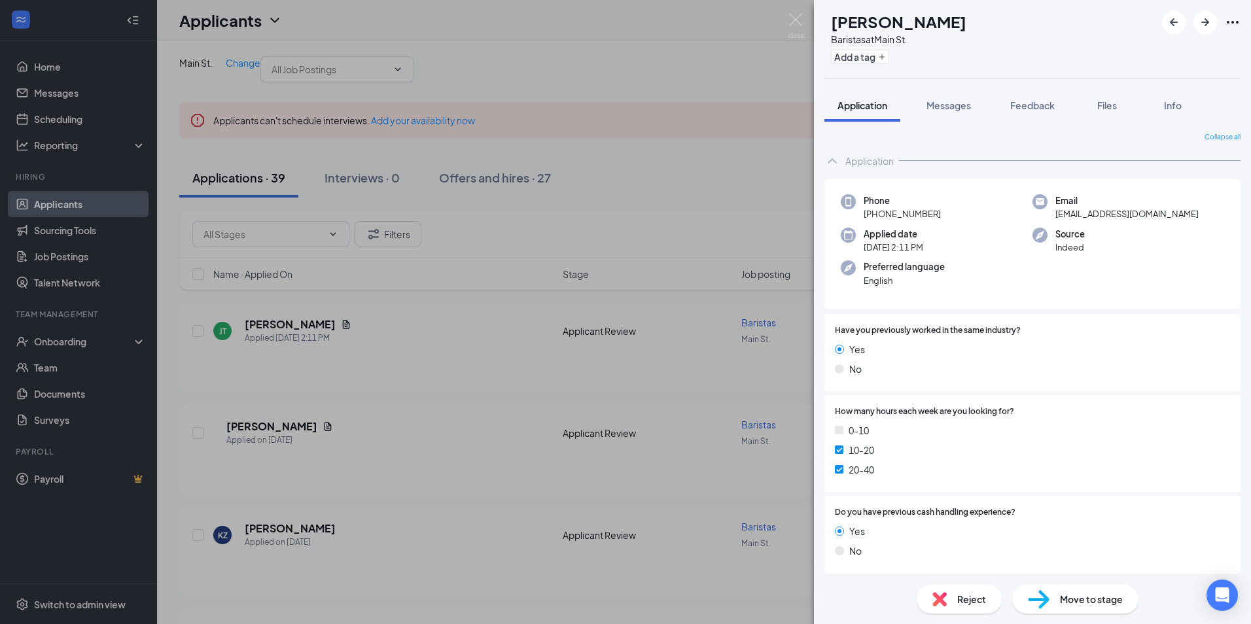
click at [171, 419] on div "[PERSON_NAME] [PERSON_NAME] Baristas at [GEOGRAPHIC_DATA] Add a tag Application…" at bounding box center [625, 312] width 1251 height 624
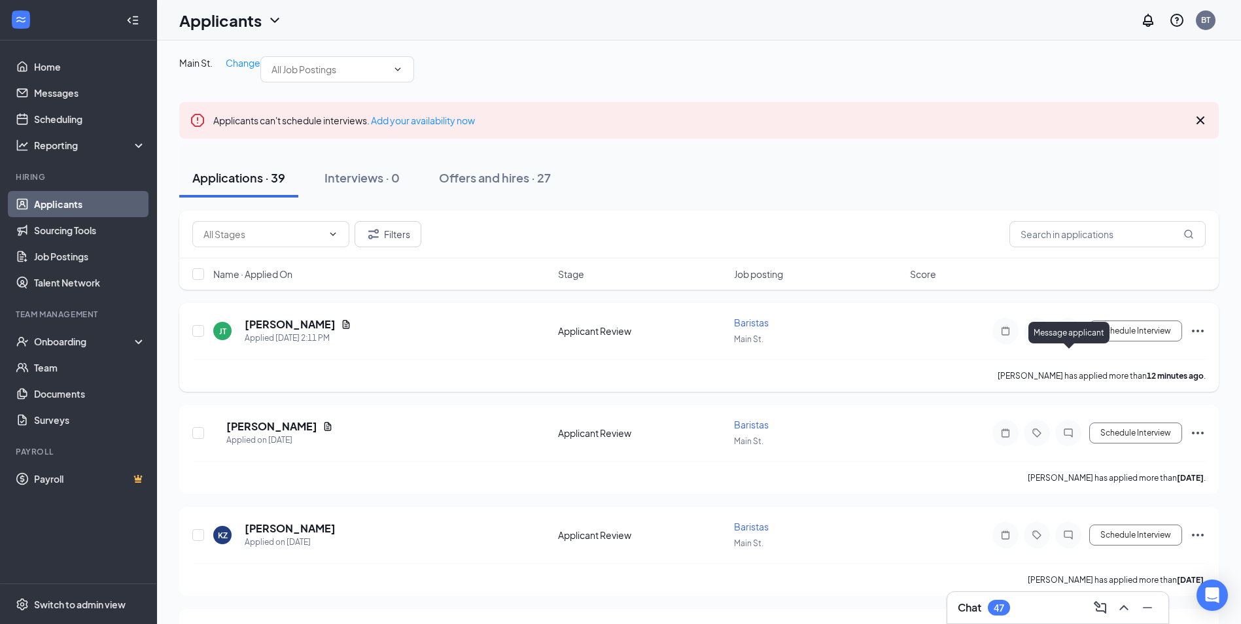
click at [1072, 331] on icon "PrimaryDot" at bounding box center [1076, 326] width 16 height 10
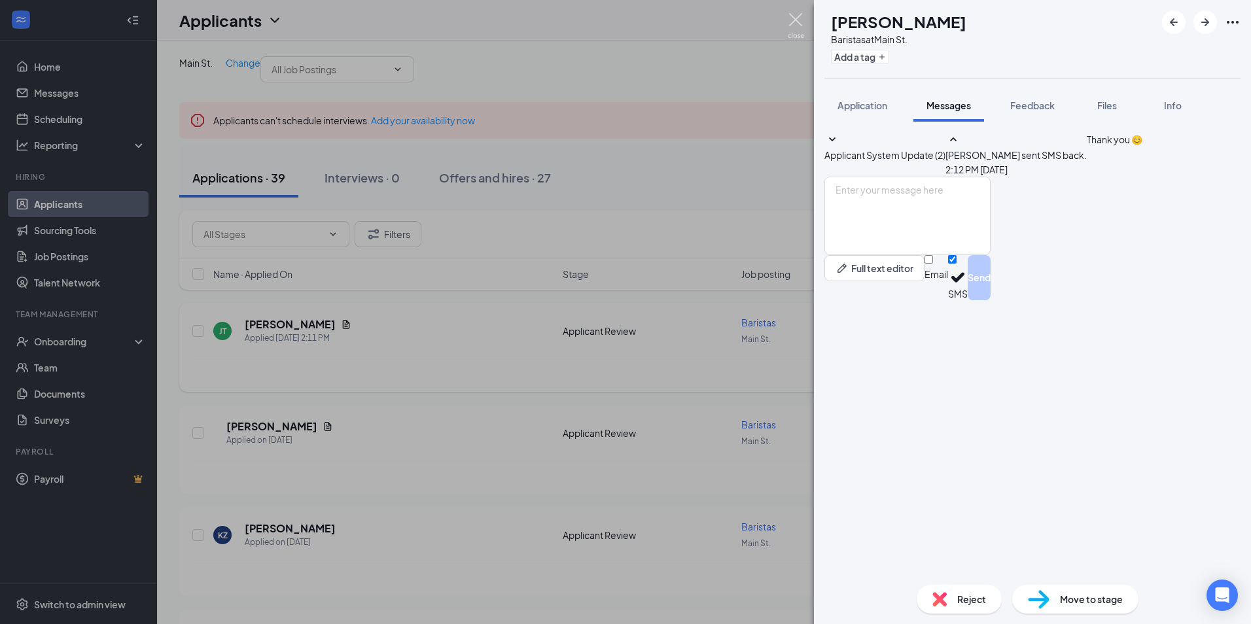
click at [798, 17] on img at bounding box center [796, 26] width 16 height 26
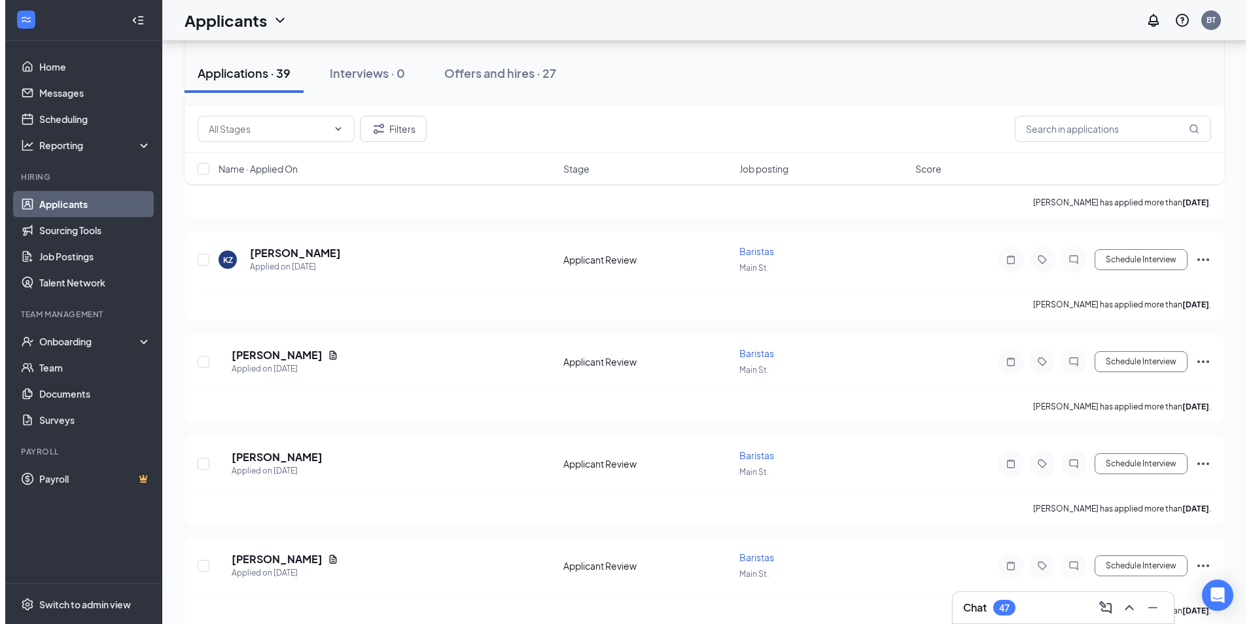
scroll to position [277, 0]
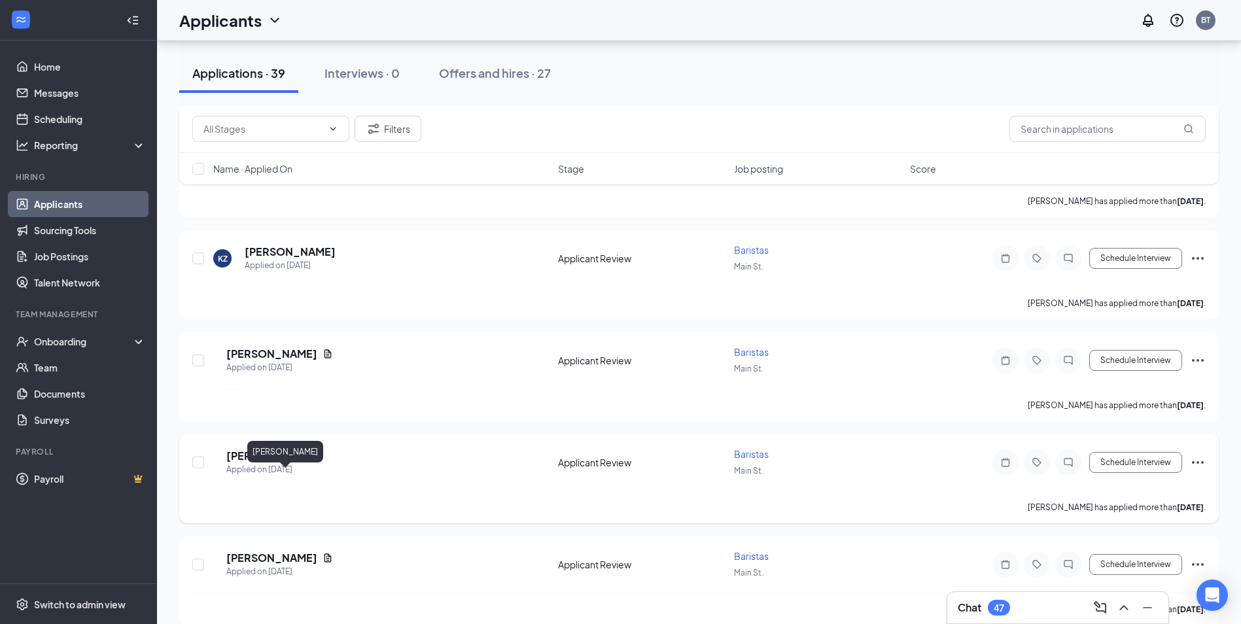
click at [263, 463] on h5 "[PERSON_NAME]" at bounding box center [271, 456] width 91 height 14
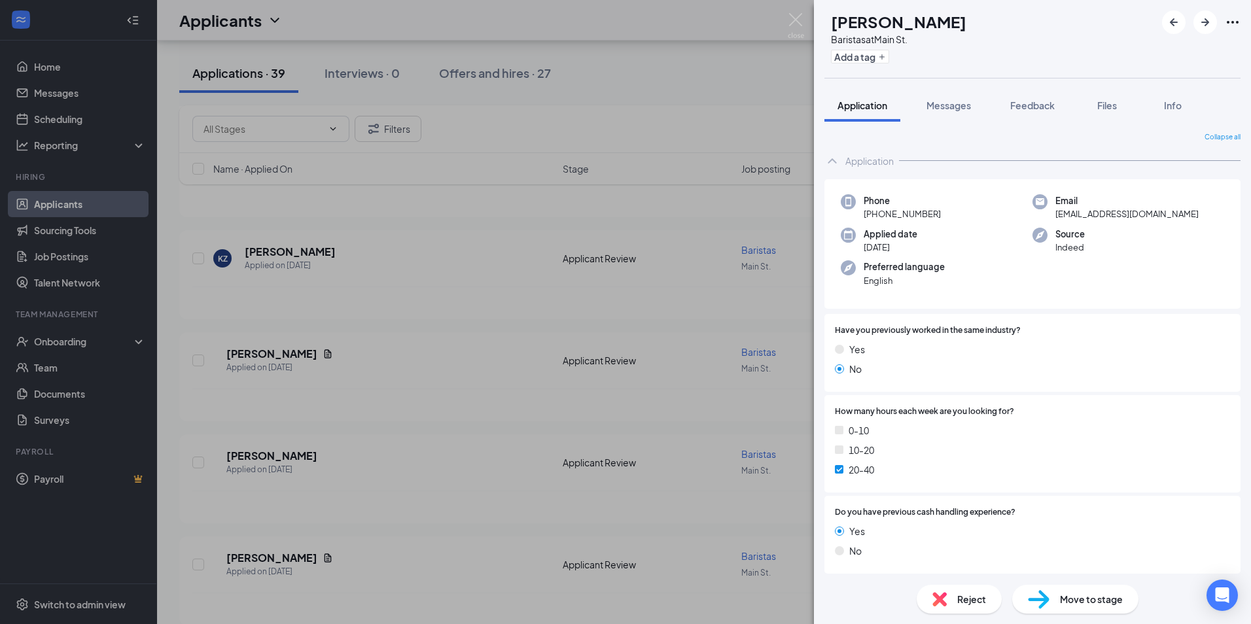
click at [275, 384] on div "MD [PERSON_NAME] Baristas at [GEOGRAPHIC_DATA] Add a tag Application Messages F…" at bounding box center [625, 312] width 1251 height 624
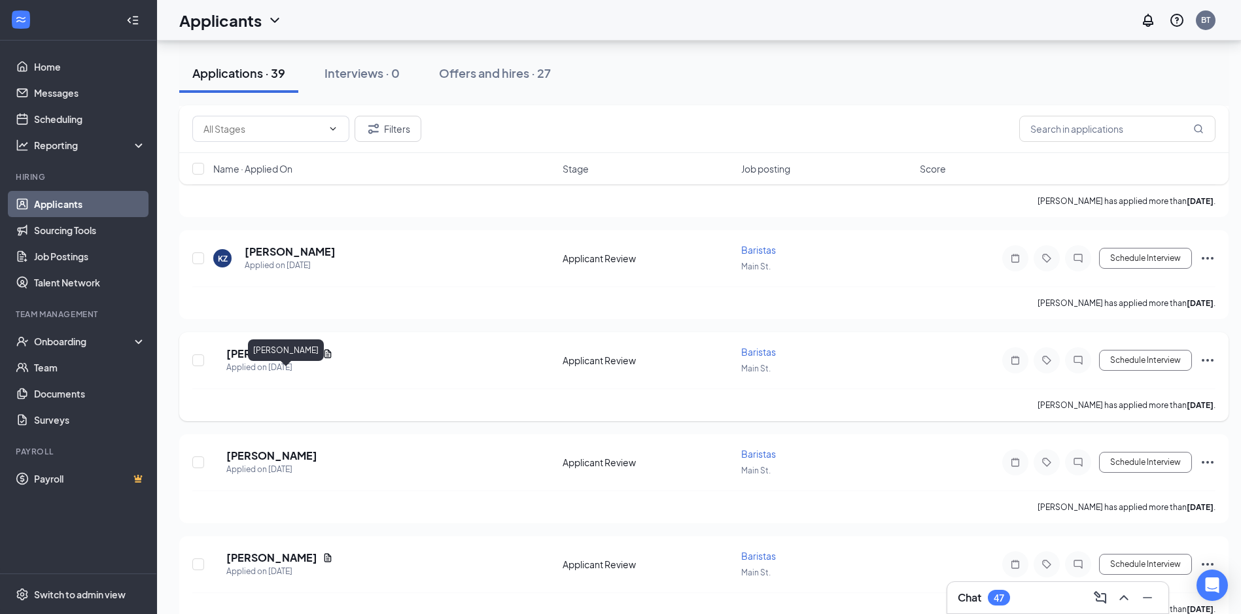
click at [275, 361] on h5 "[PERSON_NAME]" at bounding box center [271, 354] width 91 height 14
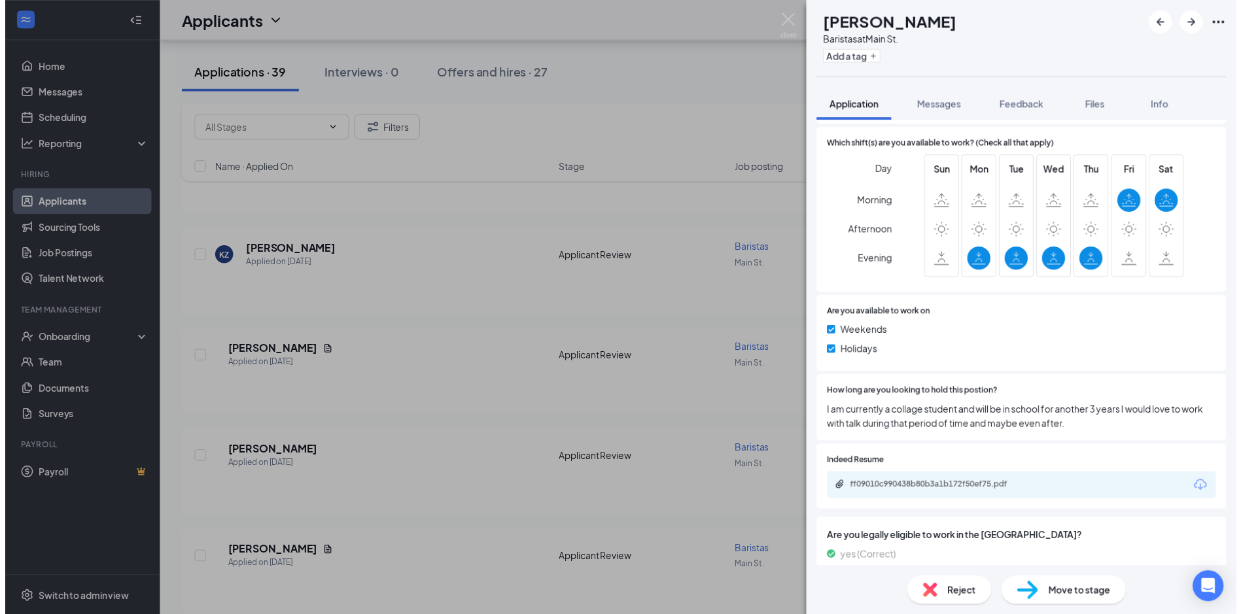
scroll to position [500, 0]
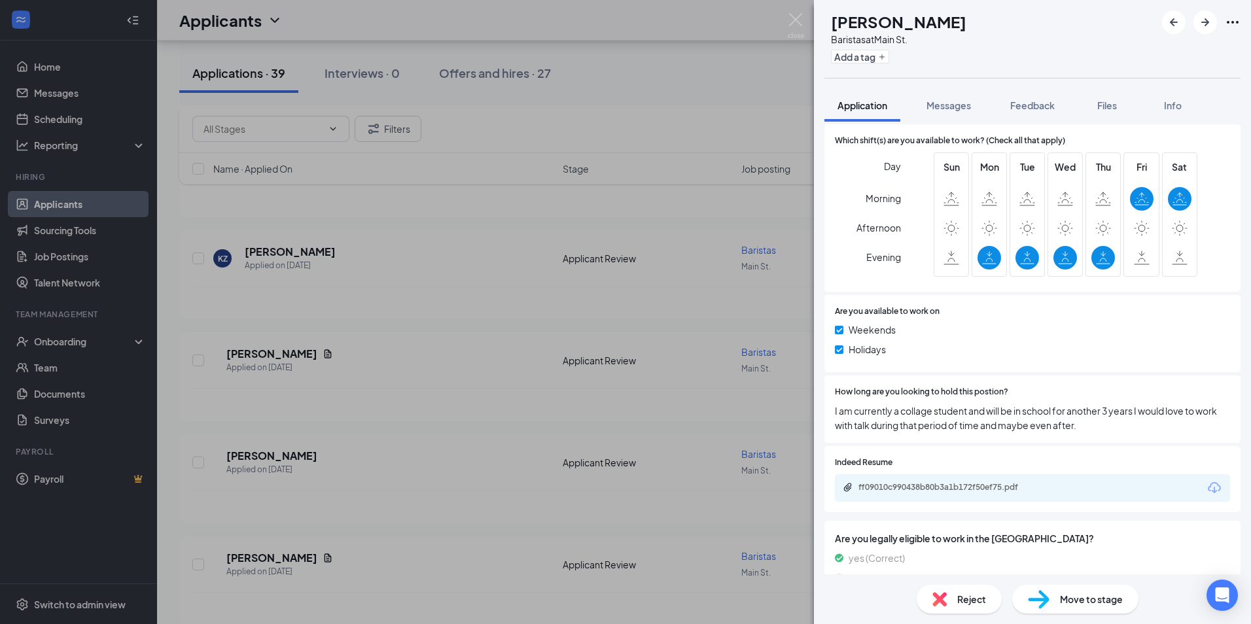
click at [191, 451] on div "SG [PERSON_NAME] at [GEOGRAPHIC_DATA] Add a tag Application Messages Feedback F…" at bounding box center [625, 312] width 1251 height 624
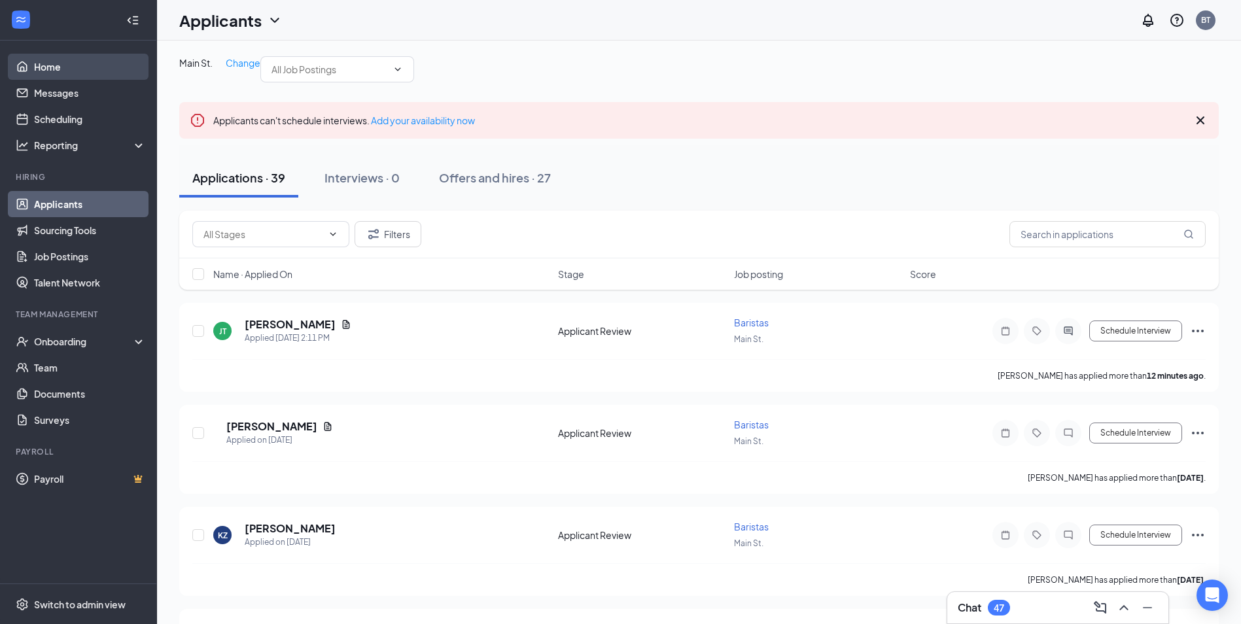
click at [56, 67] on link "Home" at bounding box center [90, 67] width 112 height 26
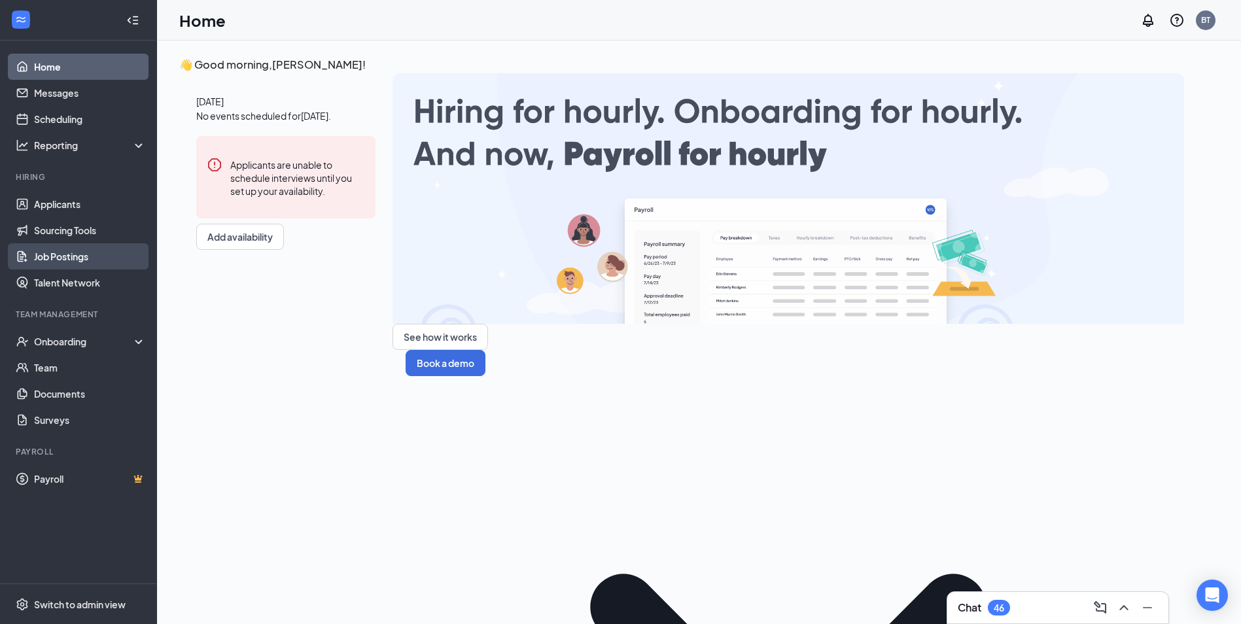
click at [107, 249] on link "Job Postings" at bounding box center [90, 256] width 112 height 26
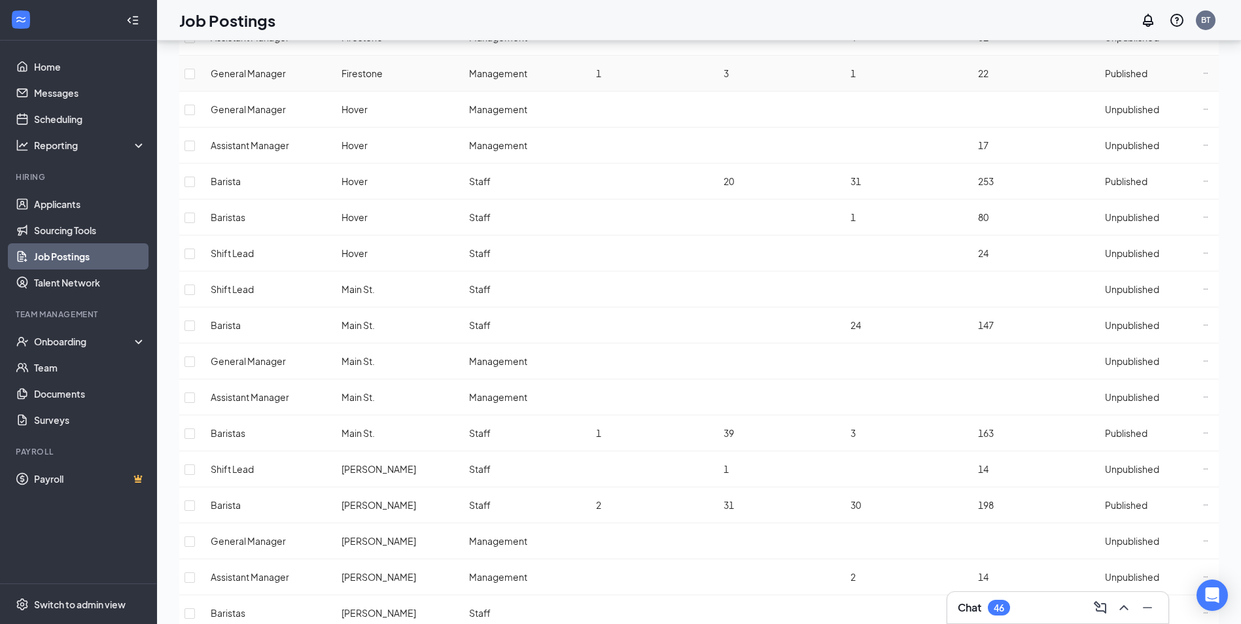
scroll to position [731, 0]
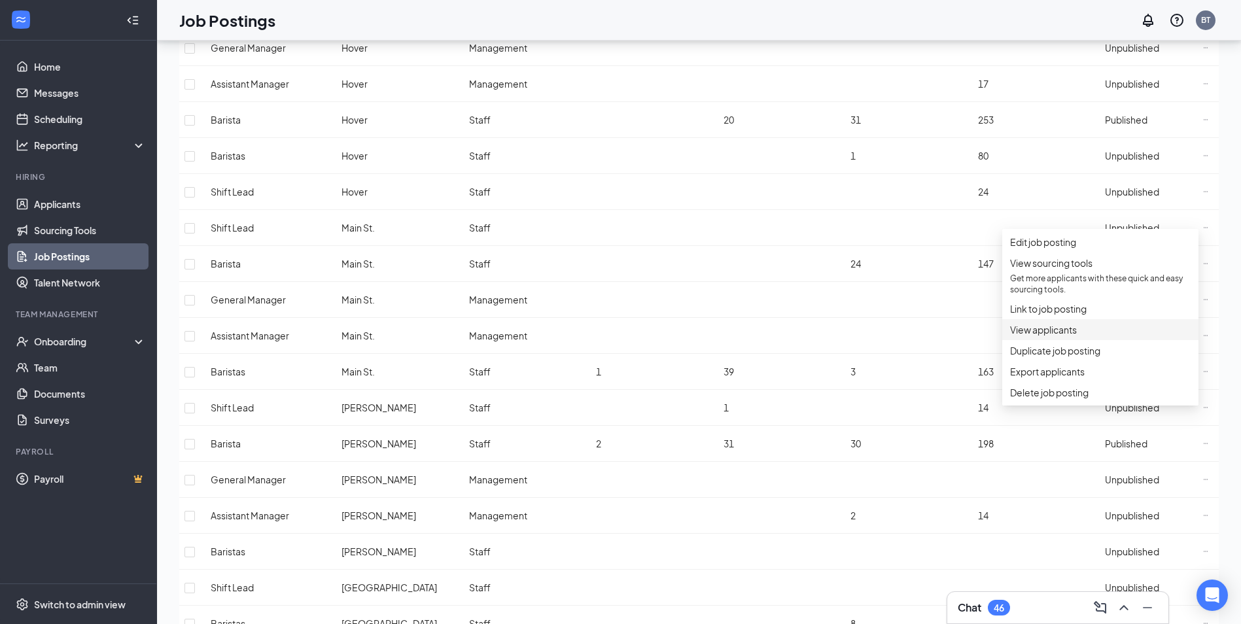
click at [1072, 336] on span "View applicants" at bounding box center [1043, 330] width 67 height 12
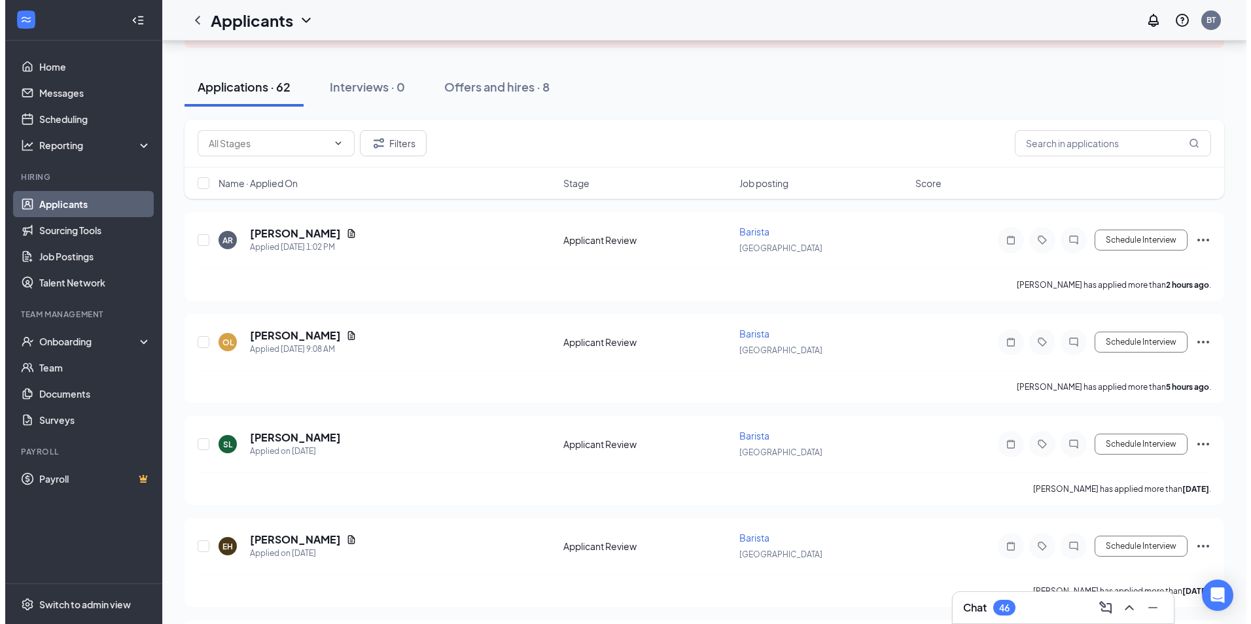
scroll to position [133, 0]
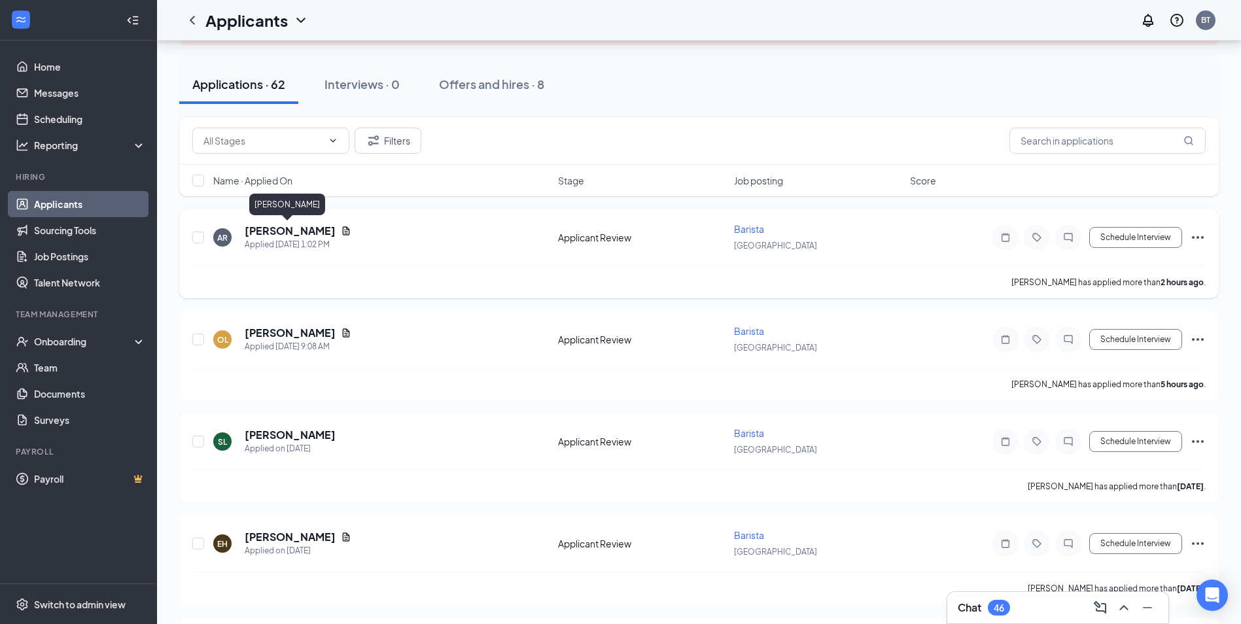
click at [273, 228] on h5 "[PERSON_NAME]" at bounding box center [290, 231] width 91 height 14
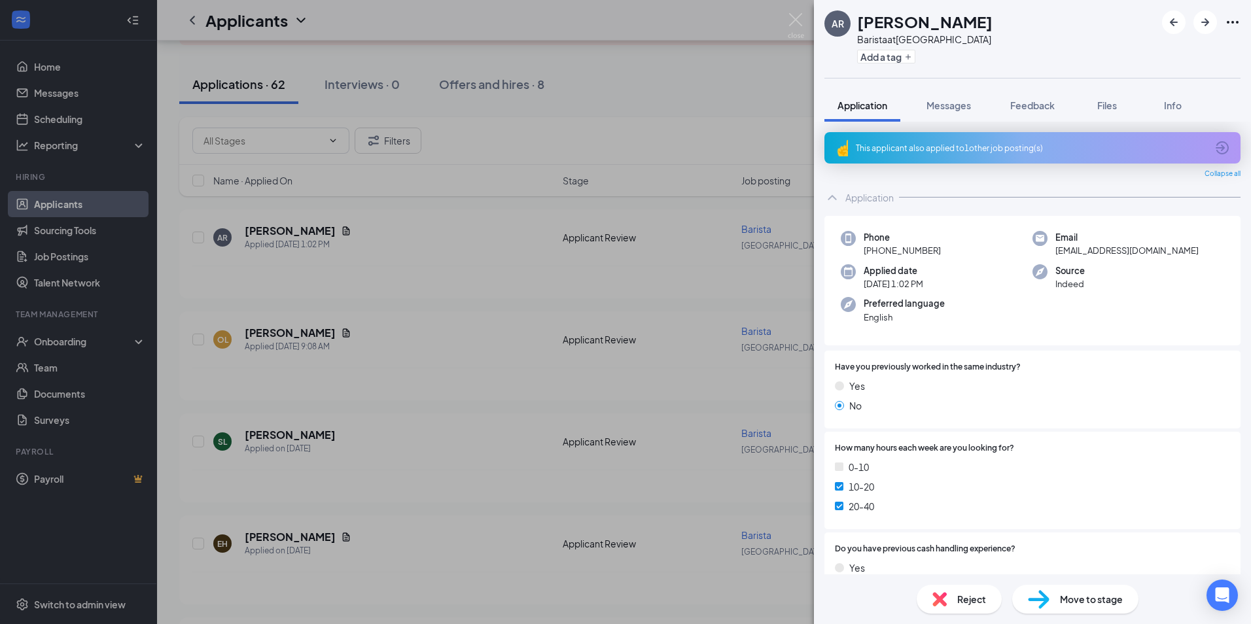
click at [969, 141] on div "This applicant also applied to 1 other job posting(s)" at bounding box center [1032, 147] width 416 height 31
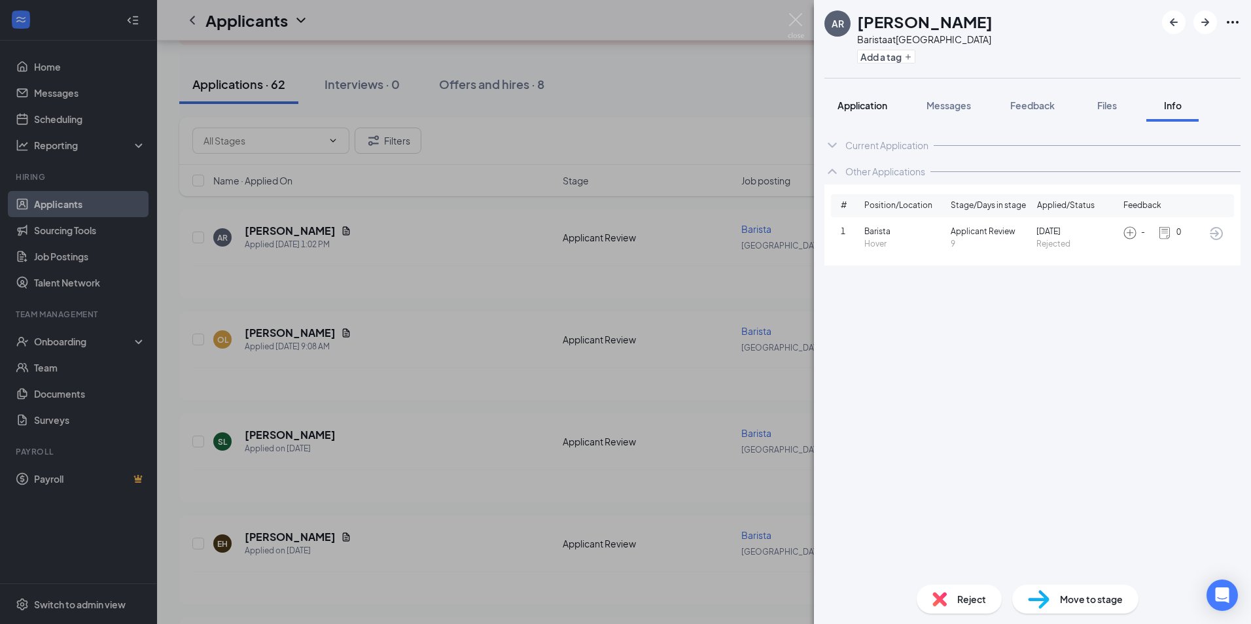
click at [858, 99] on div "Application" at bounding box center [863, 105] width 50 height 13
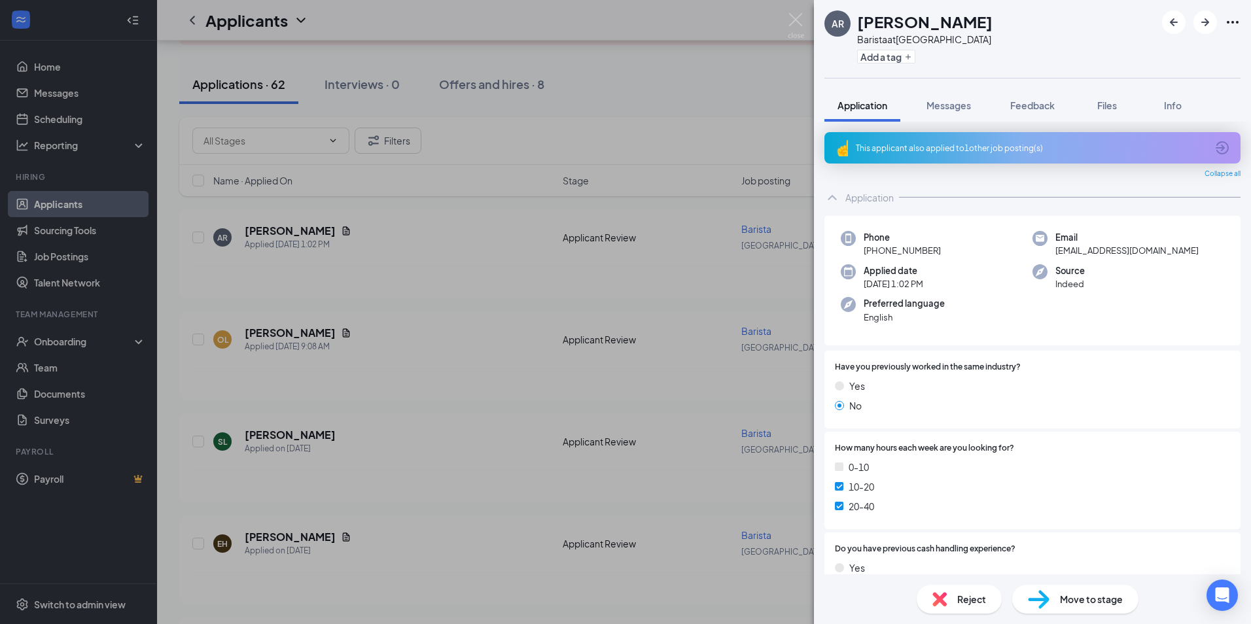
click at [194, 301] on div "AR Aidan Roberts Barista at South Main Add a tag Application Messages Feedback …" at bounding box center [625, 312] width 1251 height 624
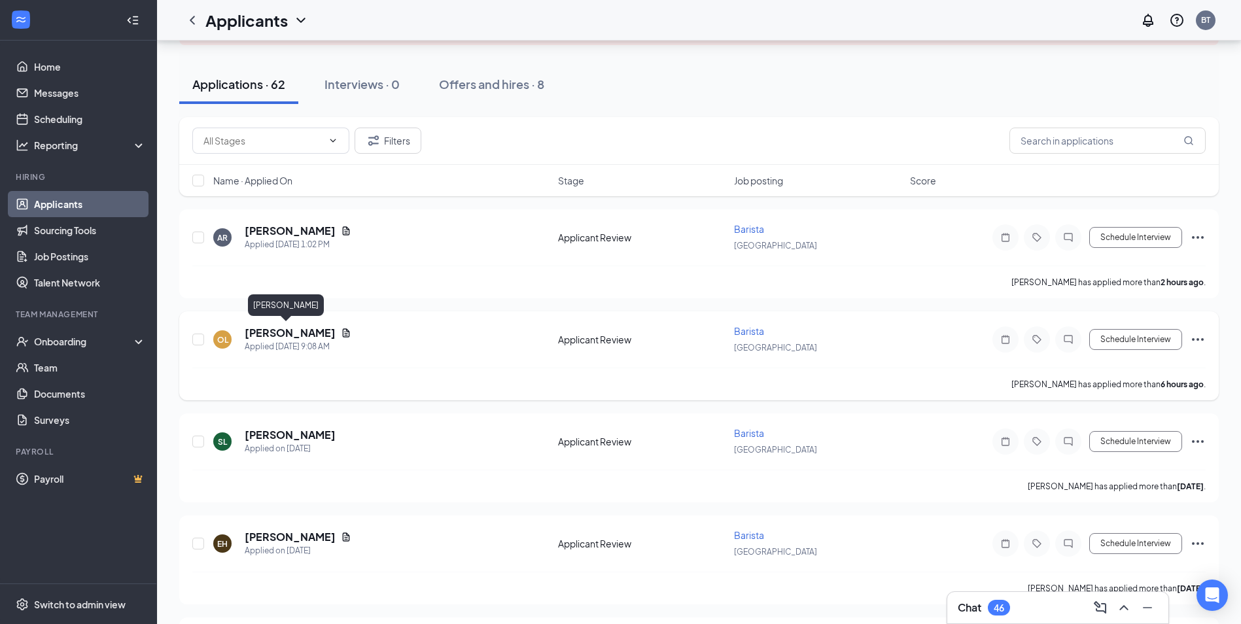
click at [274, 328] on h5 "[PERSON_NAME]" at bounding box center [290, 333] width 91 height 14
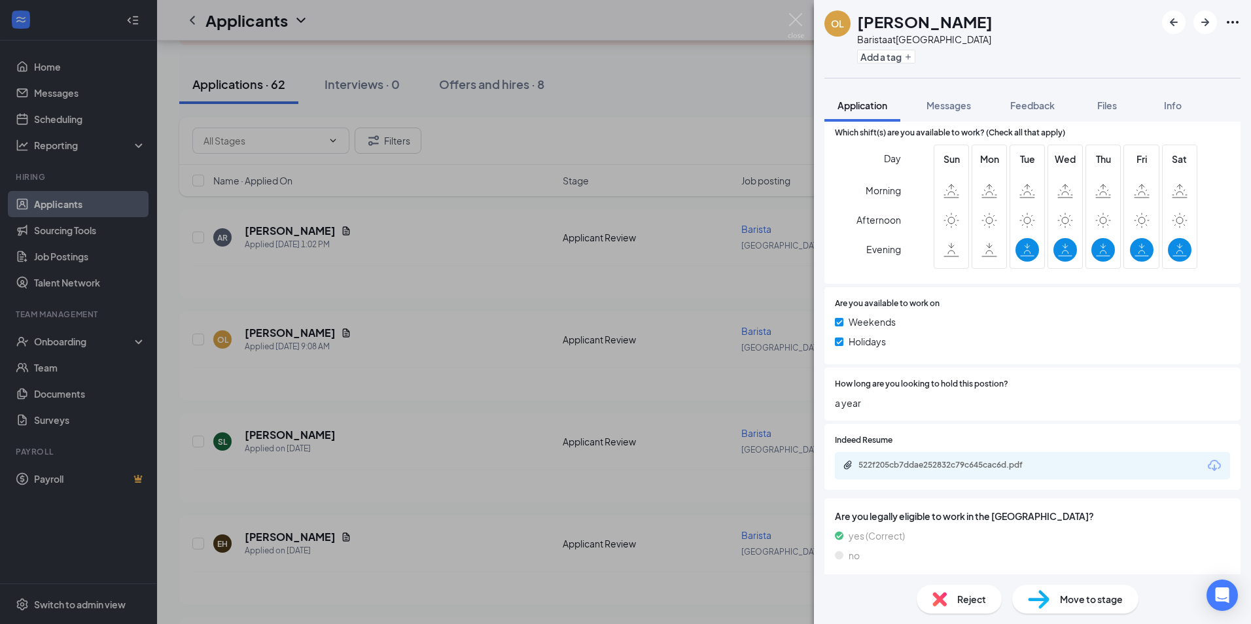
scroll to position [492, 0]
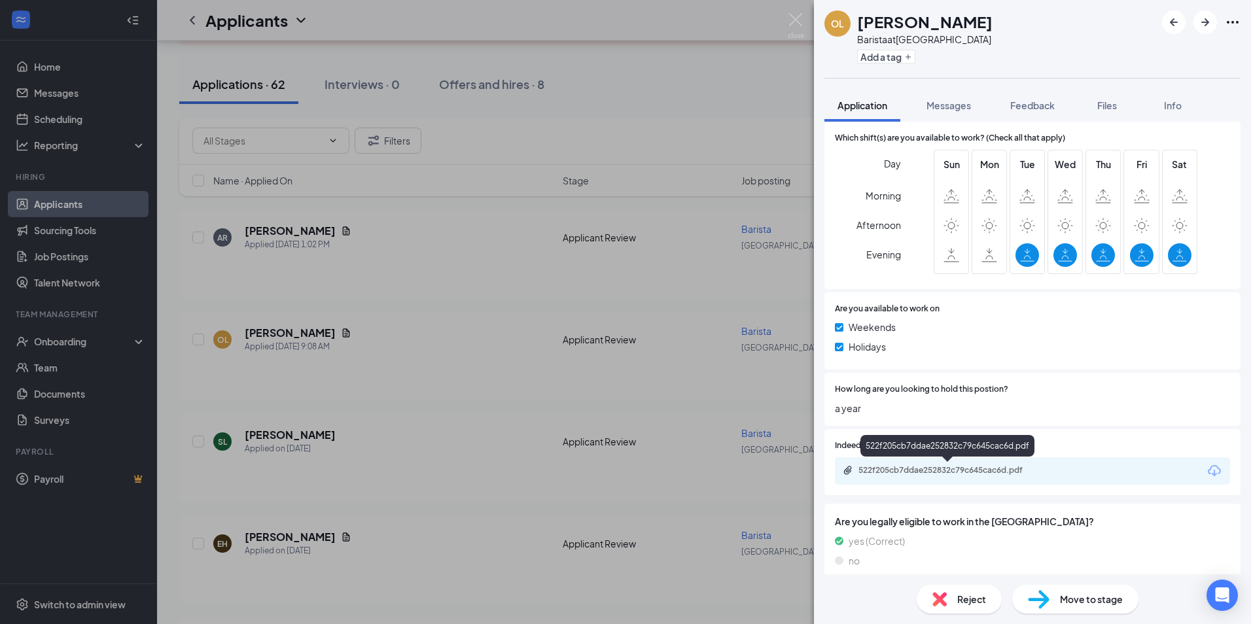
click at [912, 468] on div "522f205cb7ddae252832c79c645cac6d.pdf" at bounding box center [949, 470] width 183 height 10
click at [171, 205] on div "OL Olivia Leahy Barista at South Main Add a tag Application Messages Feedback F…" at bounding box center [625, 312] width 1251 height 624
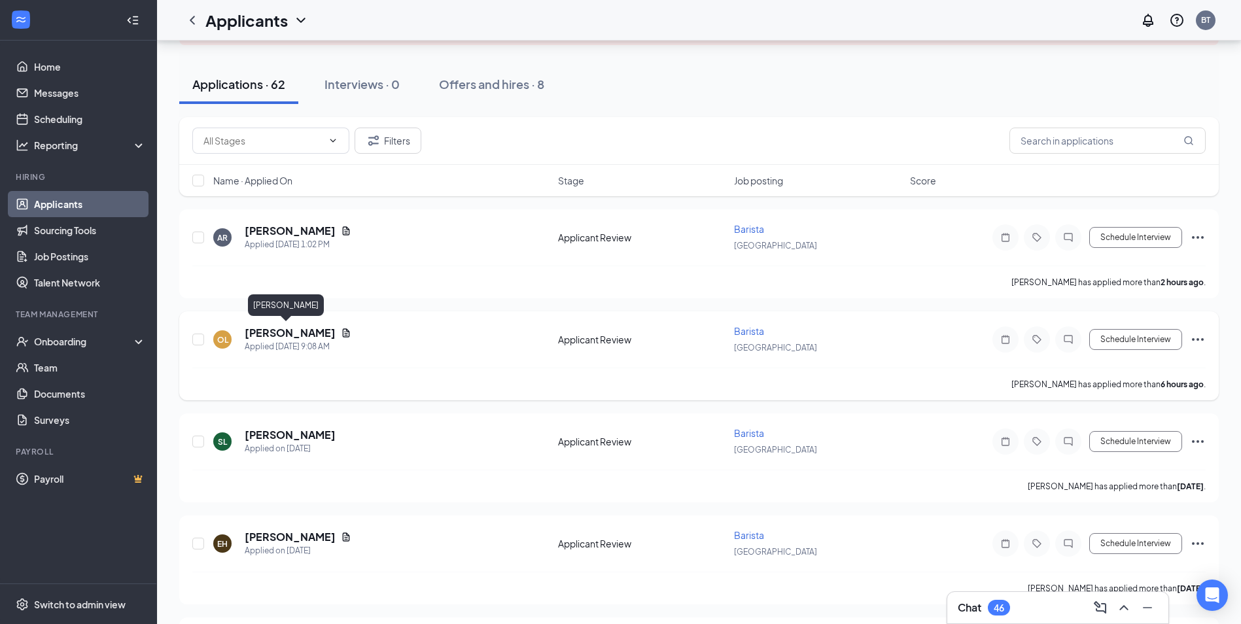
click at [282, 333] on h5 "[PERSON_NAME]" at bounding box center [290, 333] width 91 height 14
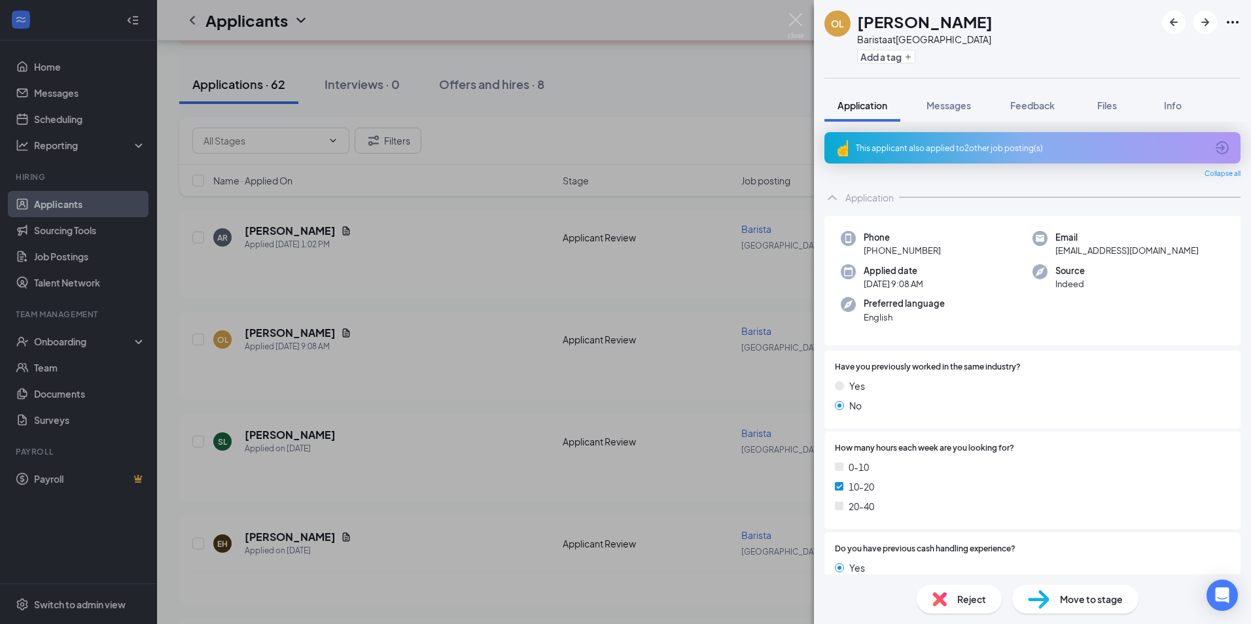
click at [183, 442] on div "OL Olivia Leahy Barista at South Main Add a tag Application Messages Feedback F…" at bounding box center [625, 312] width 1251 height 624
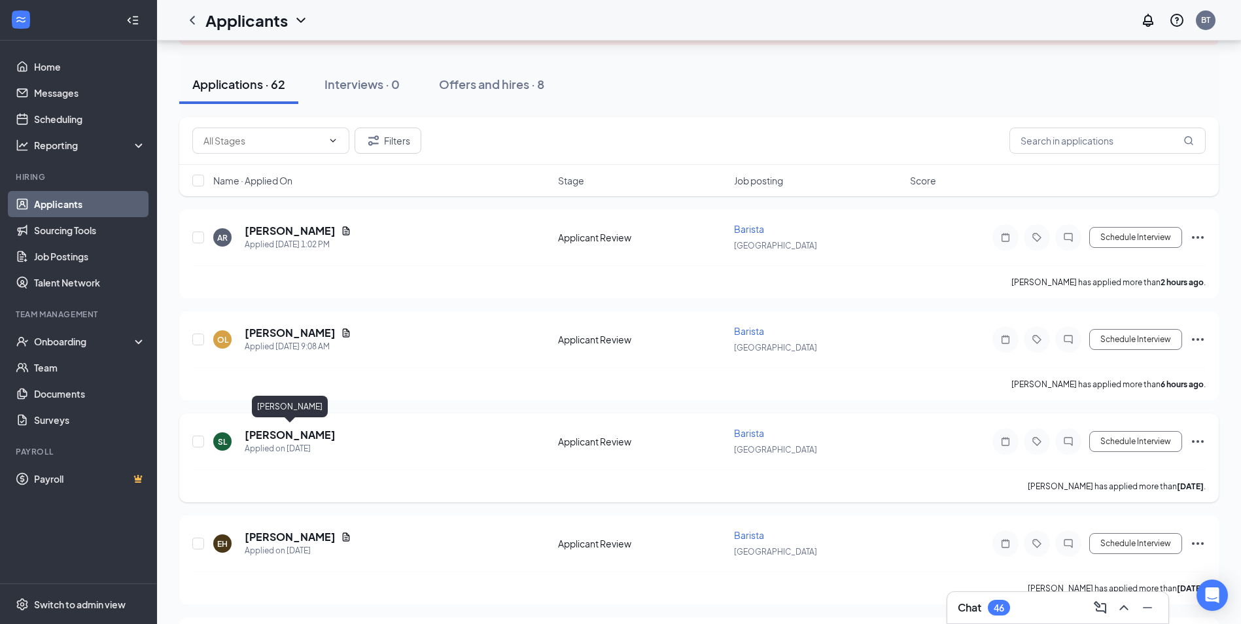
click at [281, 431] on h5 "Samantha LaDuke" at bounding box center [290, 435] width 91 height 14
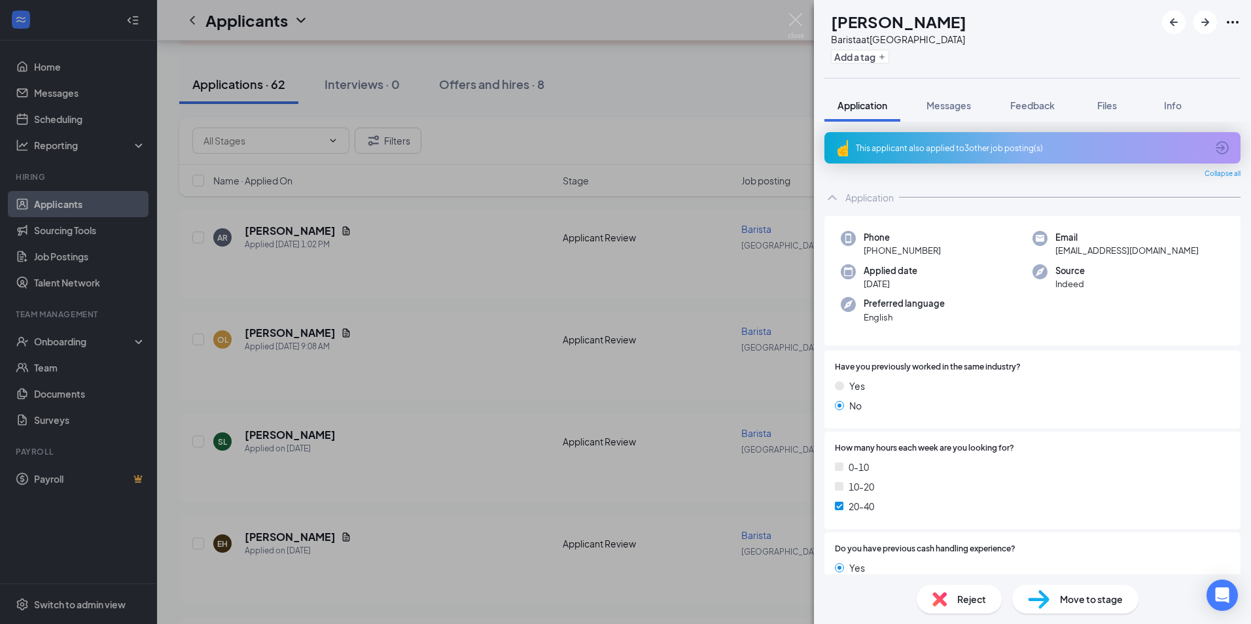
click at [930, 145] on div "This applicant also applied to 3 other job posting(s)" at bounding box center [1031, 148] width 351 height 11
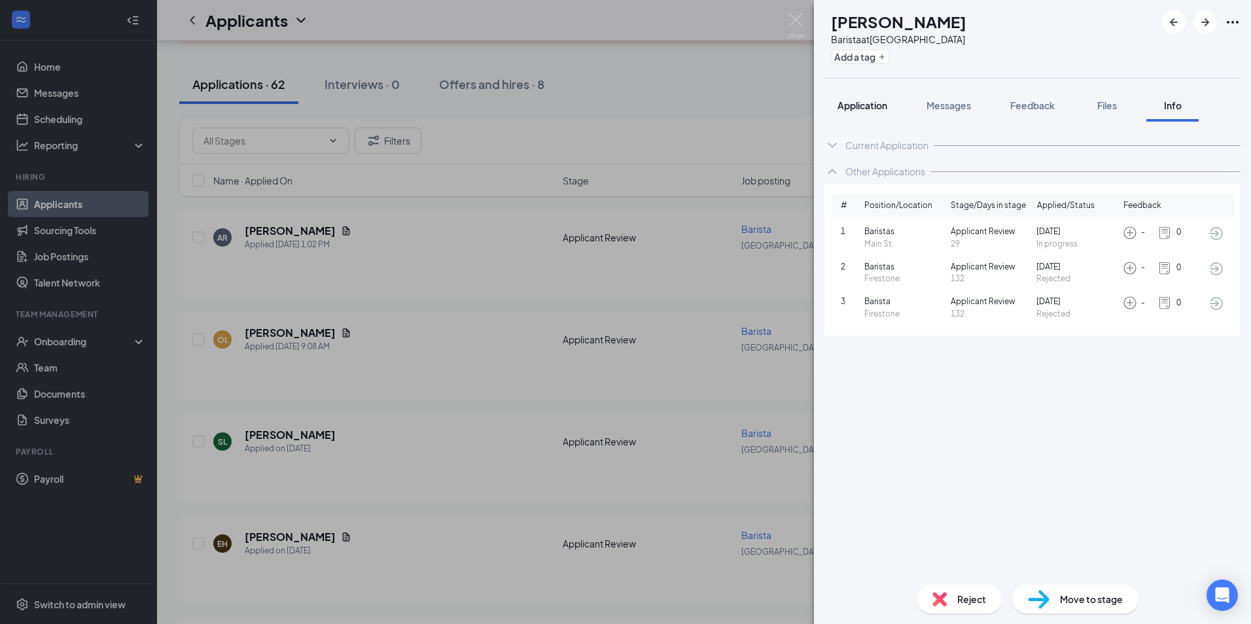
click at [864, 99] on span "Application" at bounding box center [863, 105] width 50 height 12
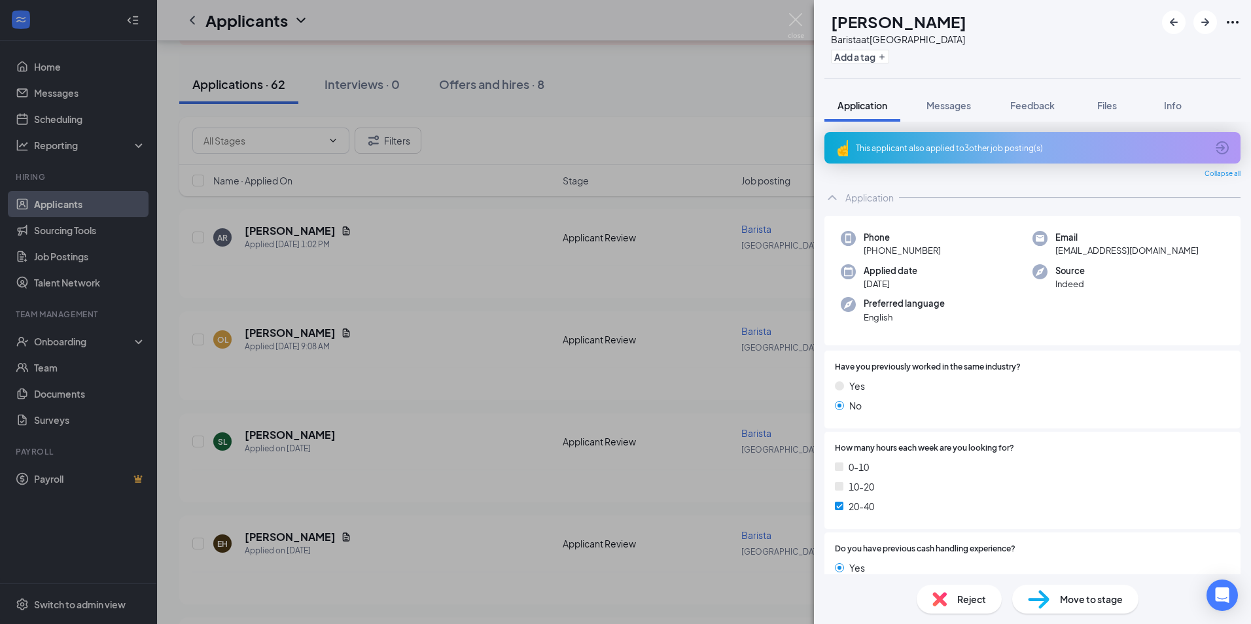
click at [173, 404] on div "SL Samantha LaDuke Barista at South Main Add a tag Application Messages Feedbac…" at bounding box center [625, 312] width 1251 height 624
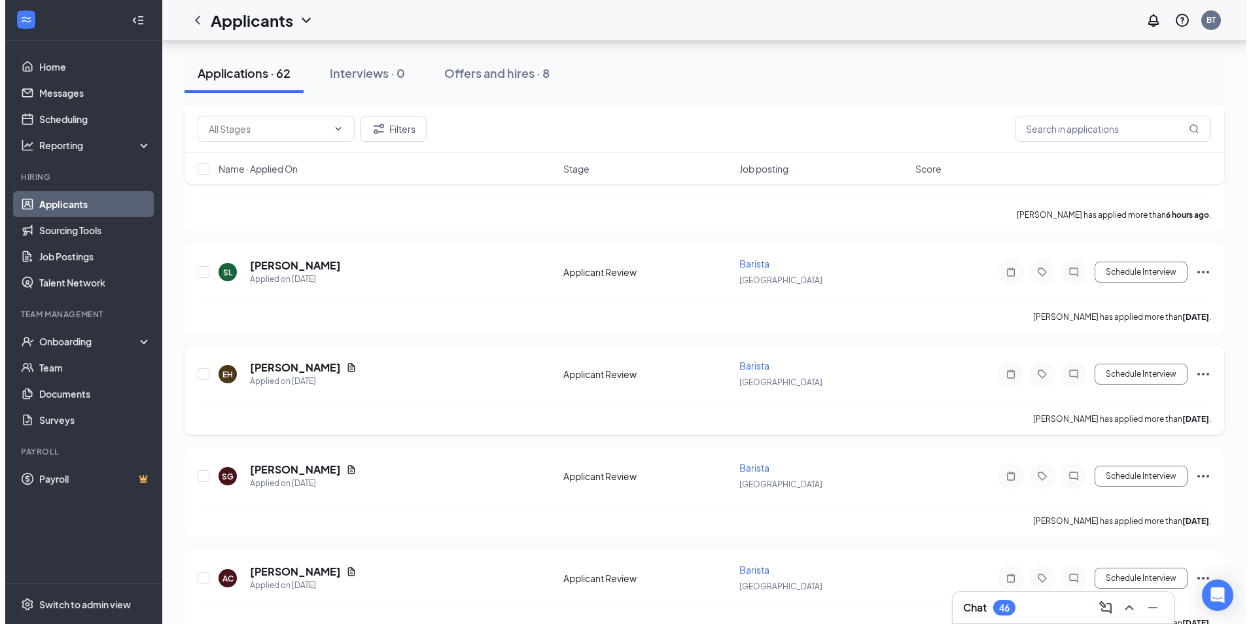
scroll to position [320, 0]
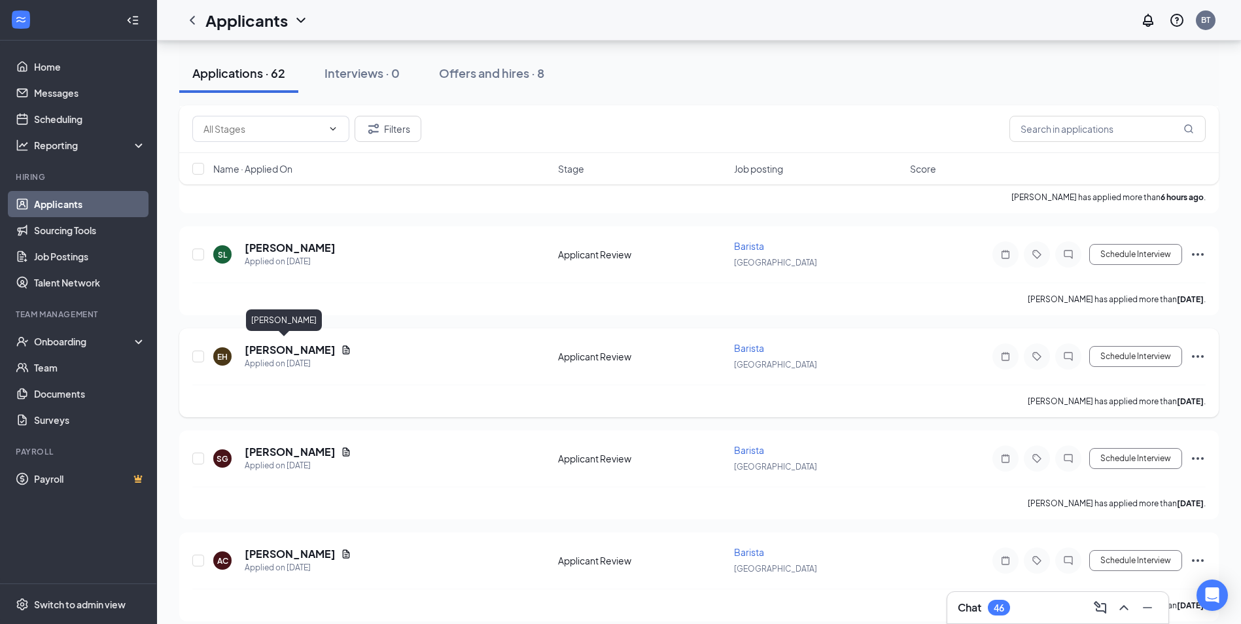
click at [274, 344] on h5 "Ellie Heinz" at bounding box center [290, 350] width 91 height 14
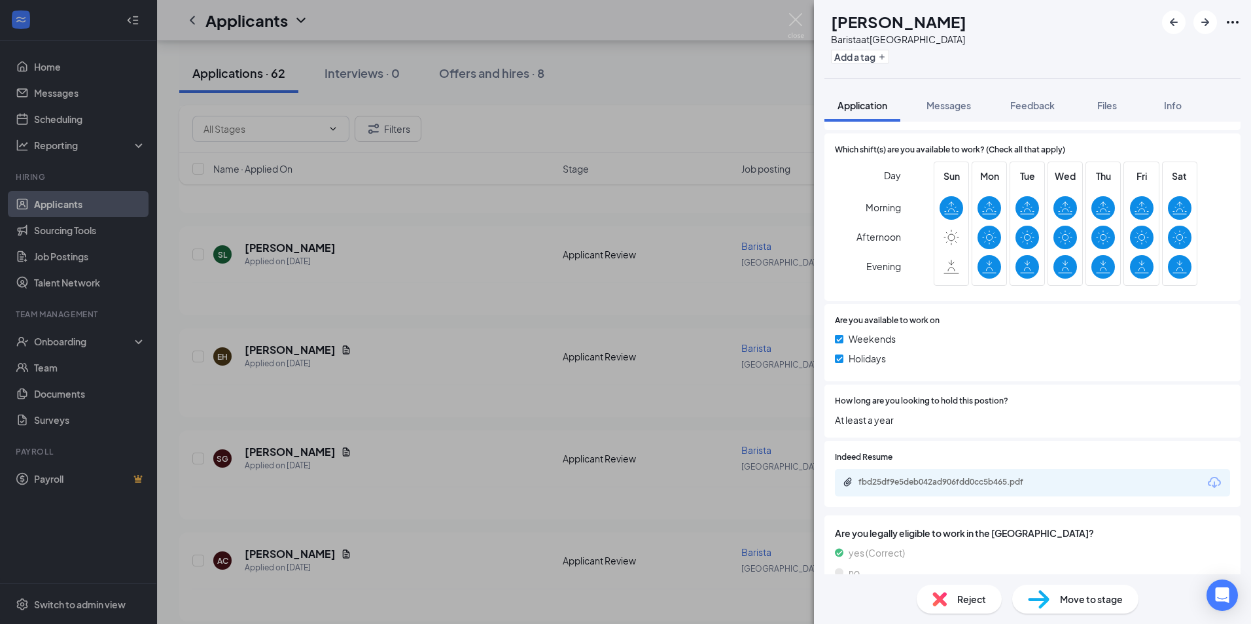
scroll to position [468, 0]
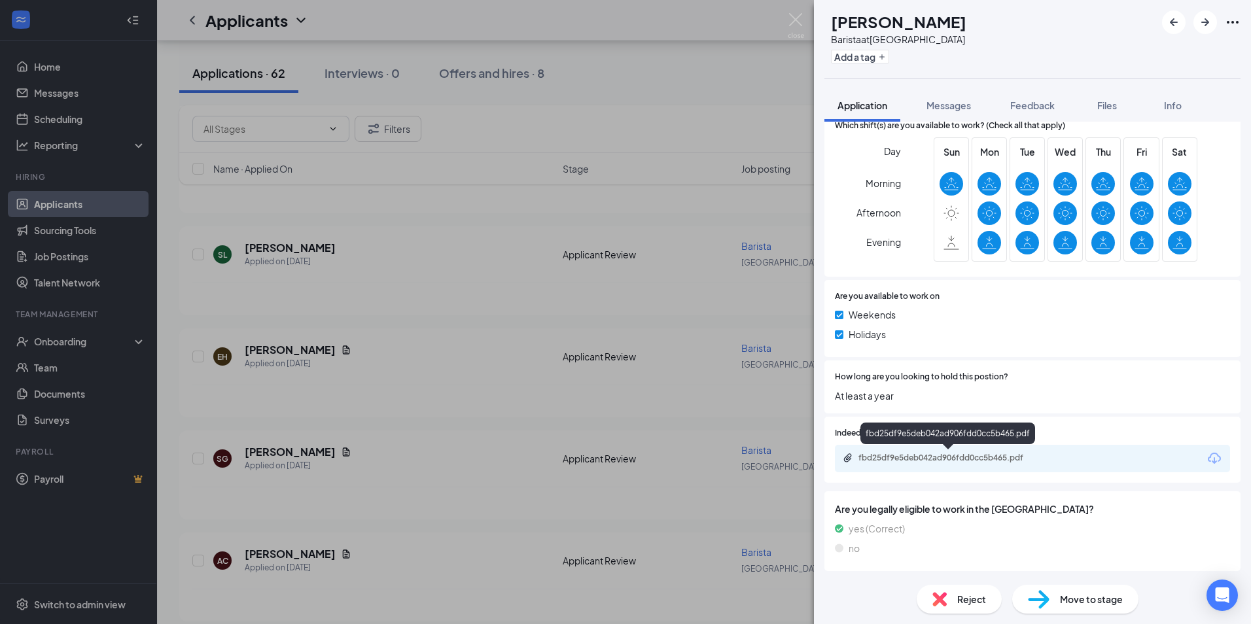
click at [932, 455] on div "fbd25df9e5deb042ad906fdd0cc5b465.pdf" at bounding box center [949, 458] width 183 height 10
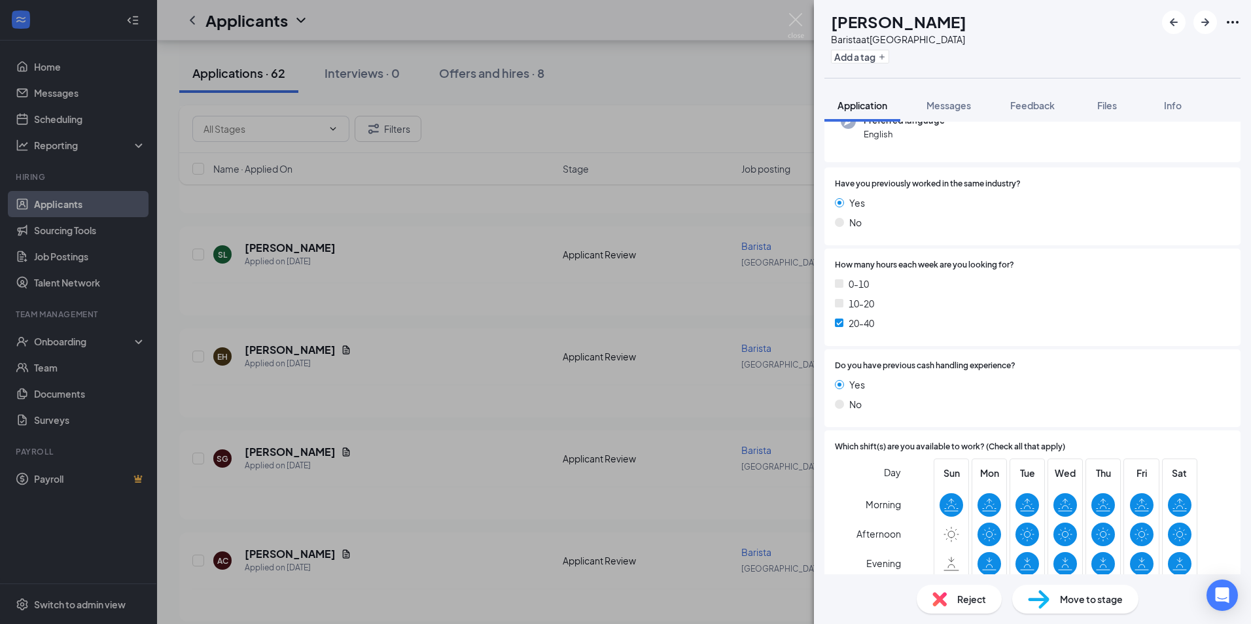
scroll to position [0, 0]
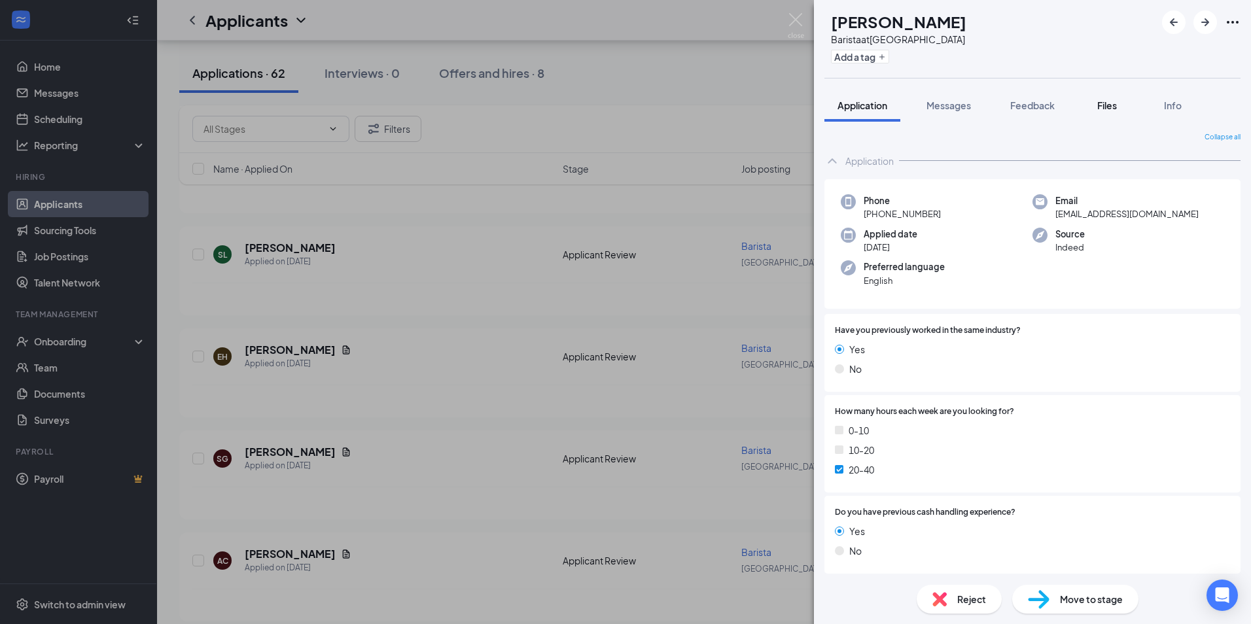
click at [1111, 102] on span "Files" at bounding box center [1107, 105] width 20 height 12
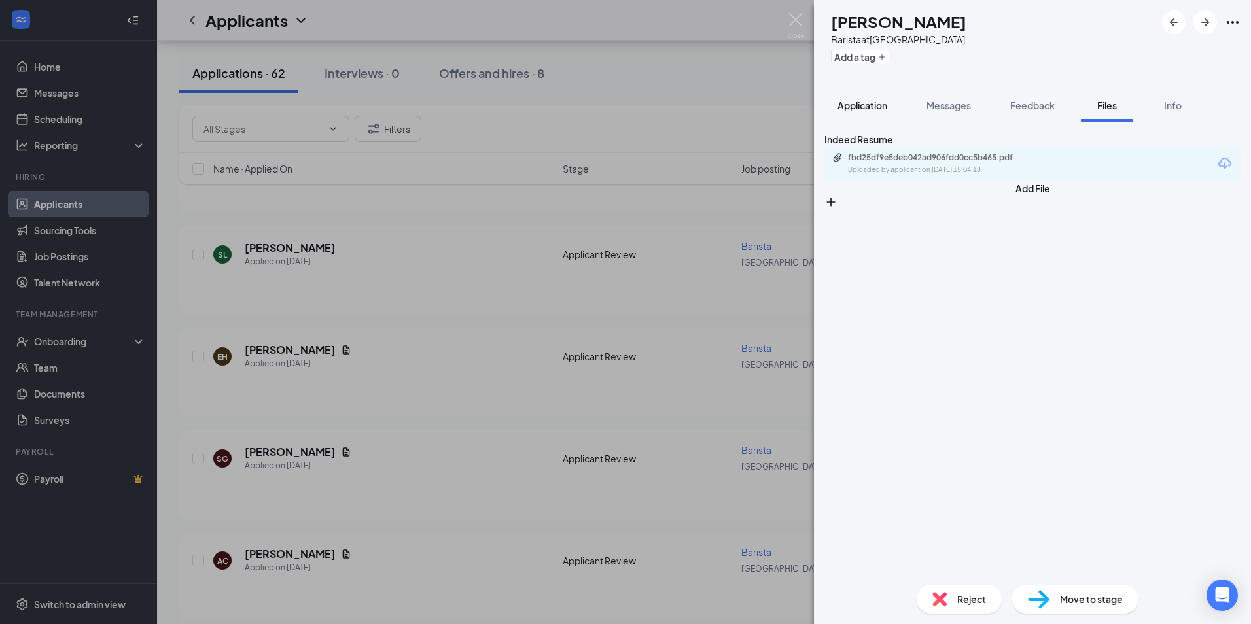
click at [868, 102] on span "Application" at bounding box center [863, 105] width 50 height 12
